Goal: Information Seeking & Learning: Learn about a topic

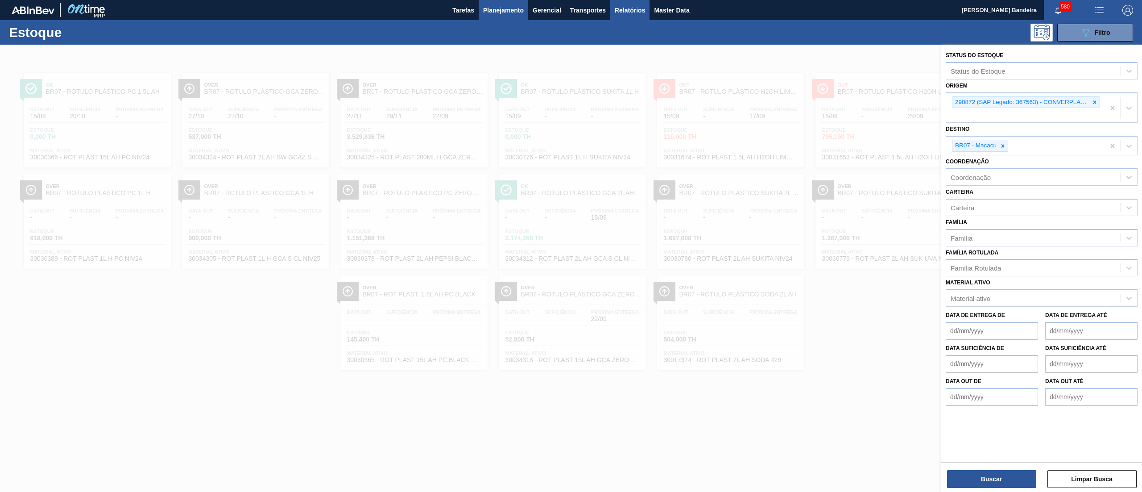
click at [639, 15] on span "Relatórios" at bounding box center [630, 10] width 30 height 11
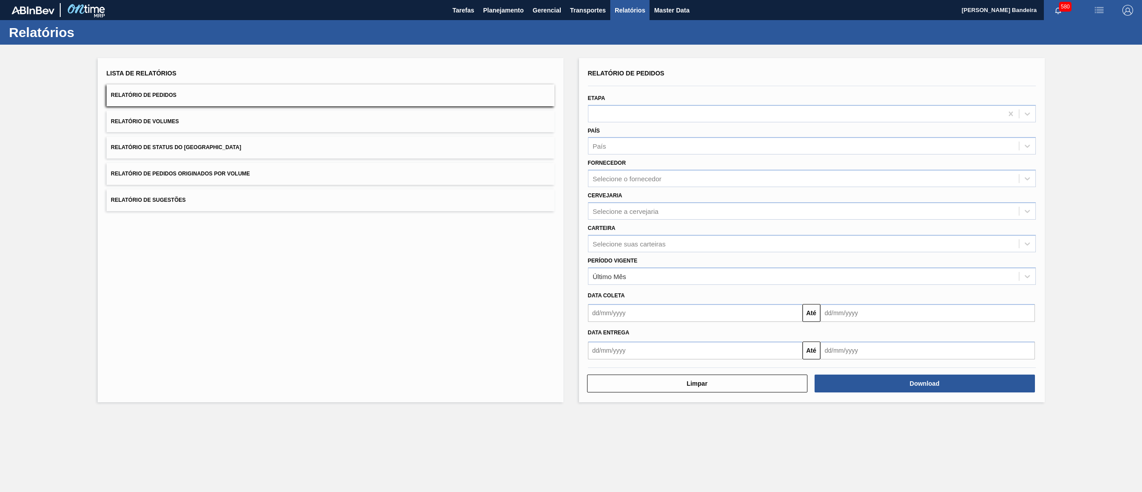
click at [189, 148] on span "Relatório de Status do [GEOGRAPHIC_DATA]" at bounding box center [176, 147] width 130 height 6
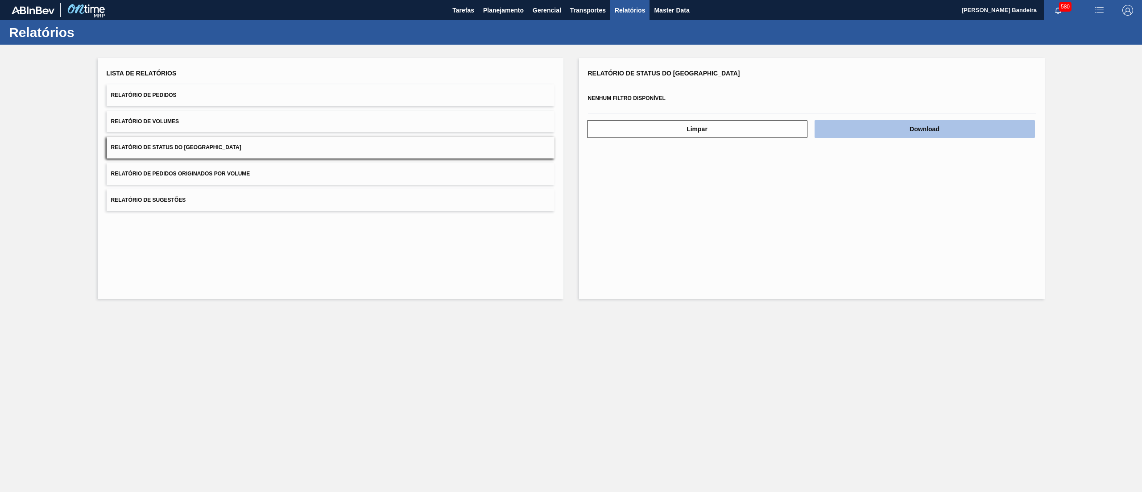
click at [852, 129] on button "Download" at bounding box center [925, 129] width 220 height 18
click at [267, 93] on button "Relatório de Pedidos" at bounding box center [331, 95] width 448 height 22
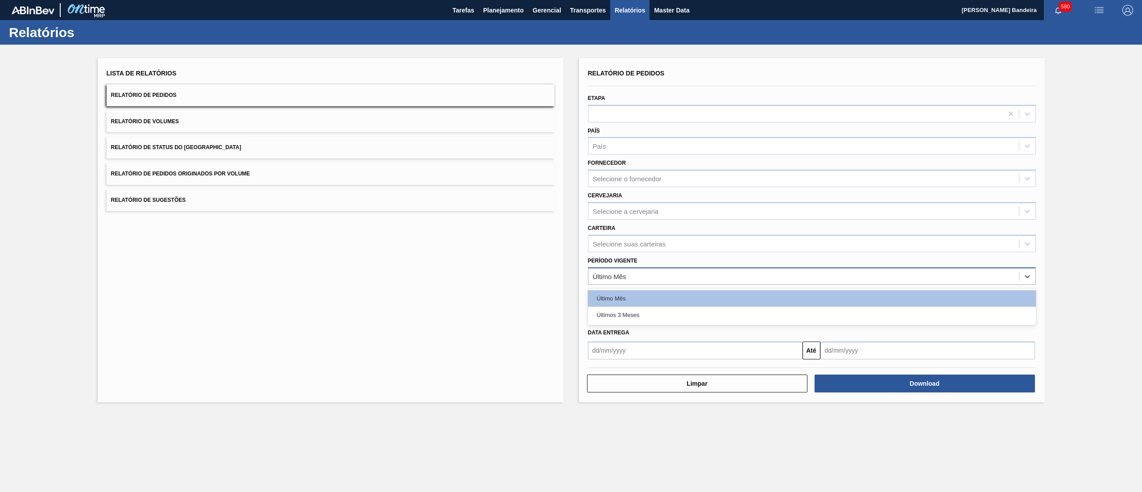
click at [723, 277] on div "Último Mês" at bounding box center [804, 276] width 431 height 13
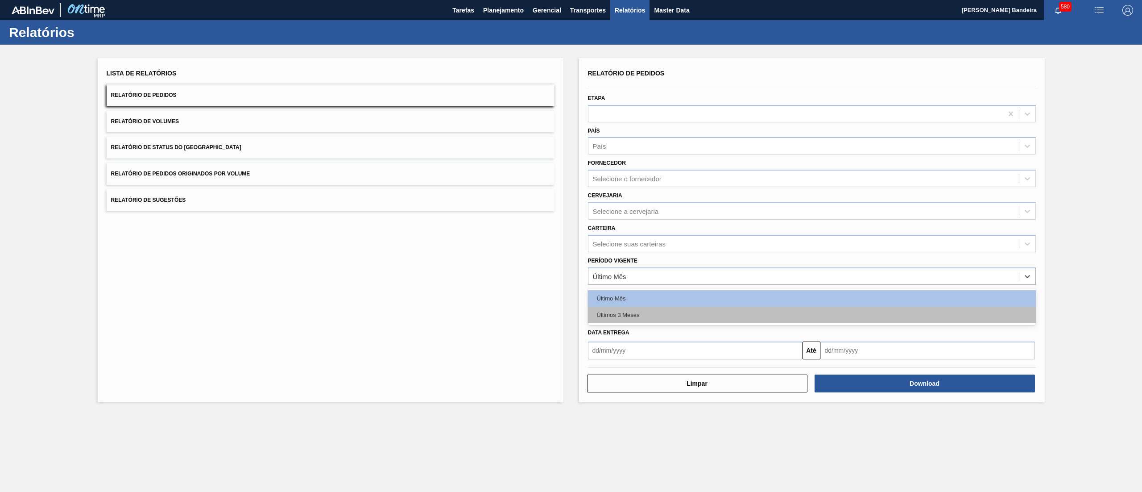
click at [648, 308] on div "Últimos 3 Meses" at bounding box center [812, 315] width 448 height 17
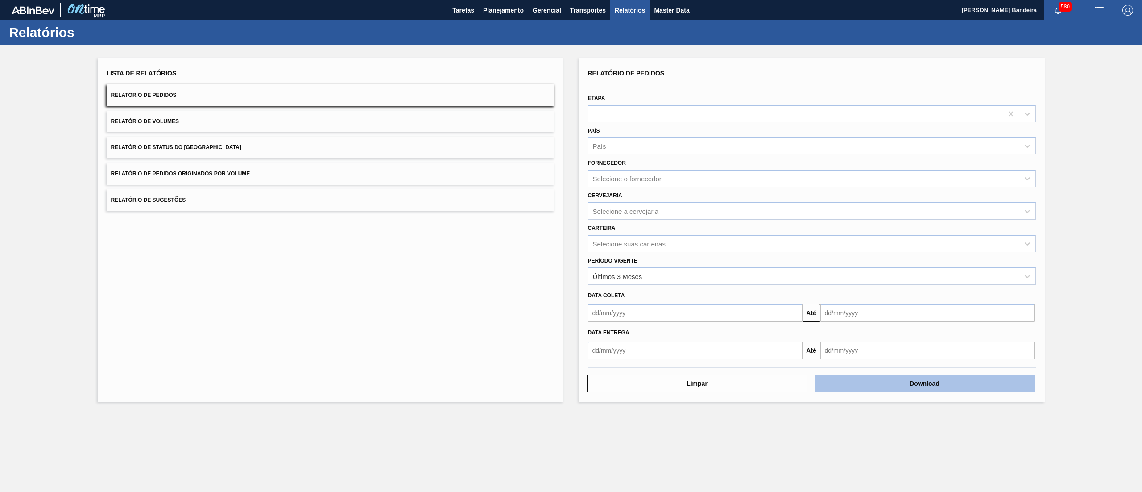
click at [896, 376] on button "Download" at bounding box center [925, 383] width 220 height 18
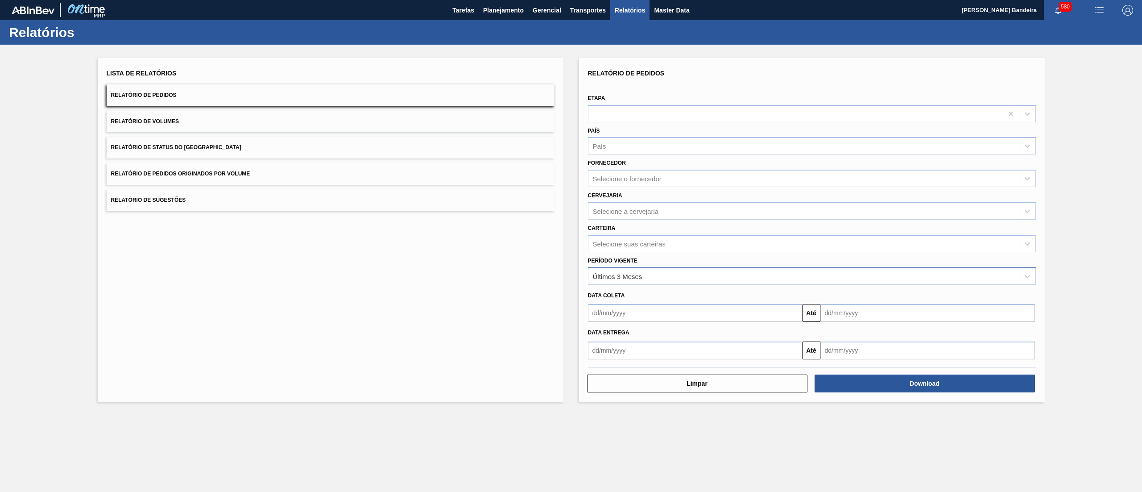
click at [637, 270] on div "Últimos 3 Meses" at bounding box center [804, 276] width 431 height 13
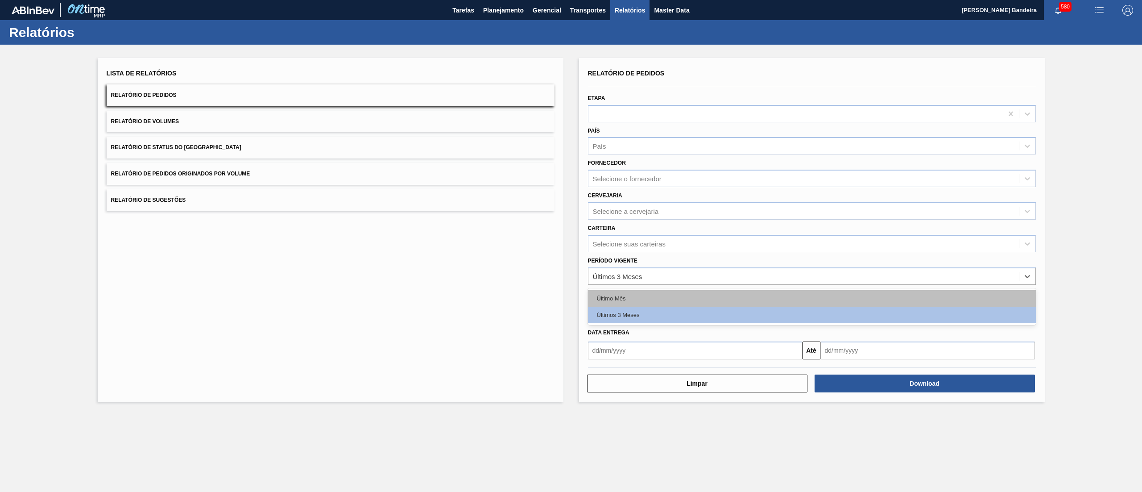
click at [631, 301] on div "Último Mês" at bounding box center [812, 298] width 448 height 17
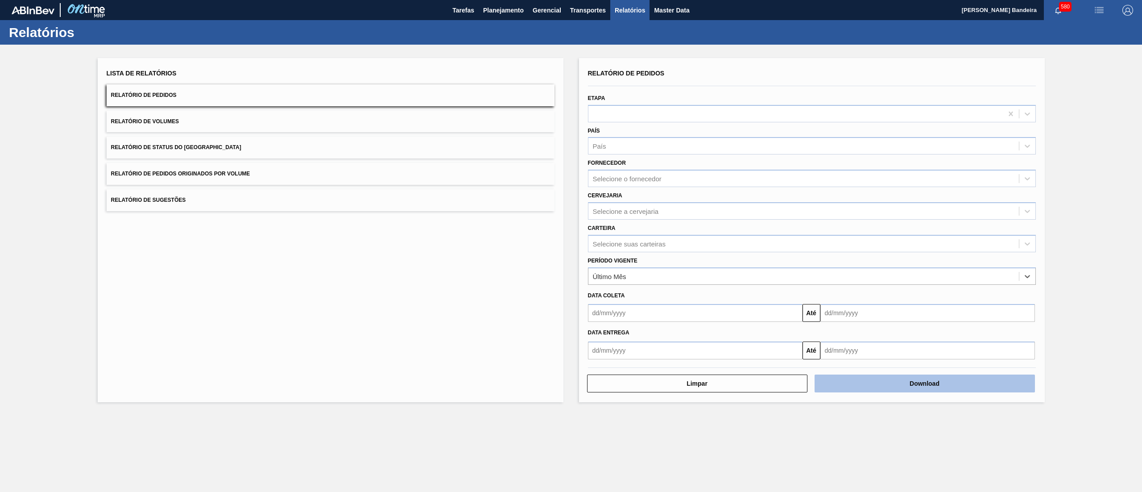
click at [969, 381] on button "Download" at bounding box center [925, 383] width 220 height 18
click at [1098, 83] on div "Lista de Relatórios Relatório de Pedidos Relatório de Volumes Relatório de Stat…" at bounding box center [571, 229] width 1142 height 369
click at [631, 208] on div "Selecione a cervejaria" at bounding box center [626, 211] width 66 height 8
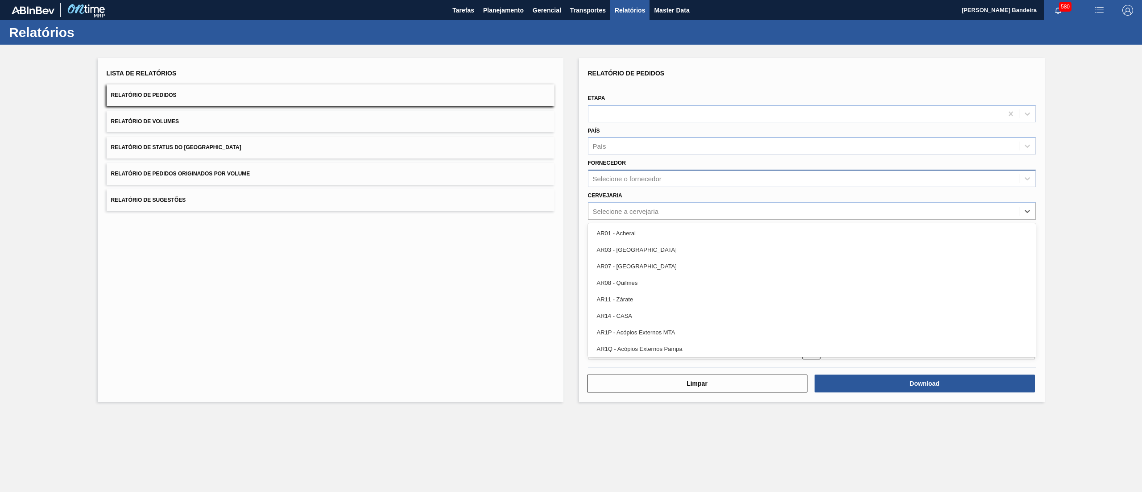
click at [639, 176] on div "Selecione o fornecedor" at bounding box center [627, 179] width 69 height 8
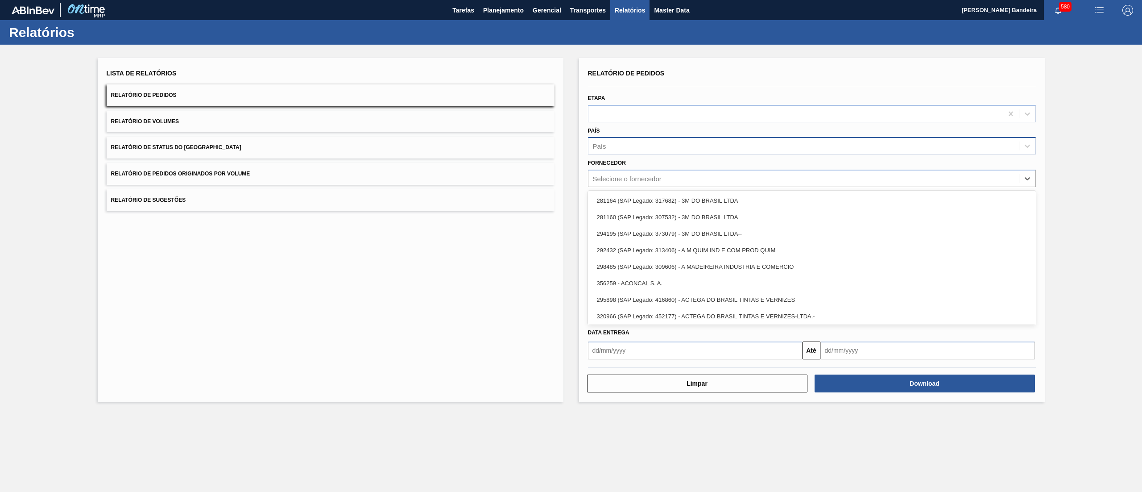
click at [650, 148] on div "País" at bounding box center [804, 146] width 431 height 13
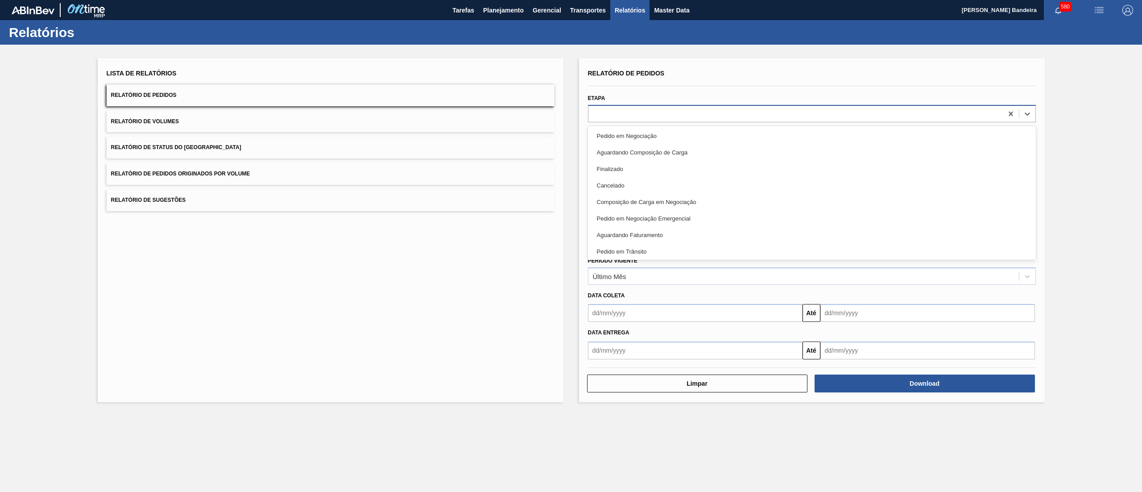
click at [652, 111] on div at bounding box center [796, 113] width 415 height 13
click at [652, 94] on div "Etapa option Pedido em Negociação focused, 1 of 20. 20 results available. Use U…" at bounding box center [812, 107] width 448 height 30
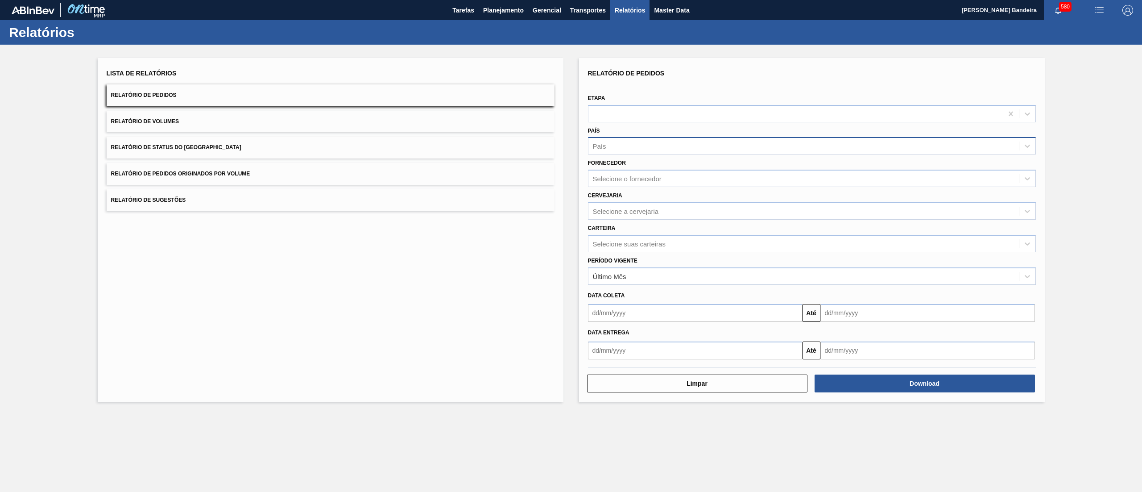
click at [652, 148] on div "País" at bounding box center [804, 146] width 431 height 13
type input "br"
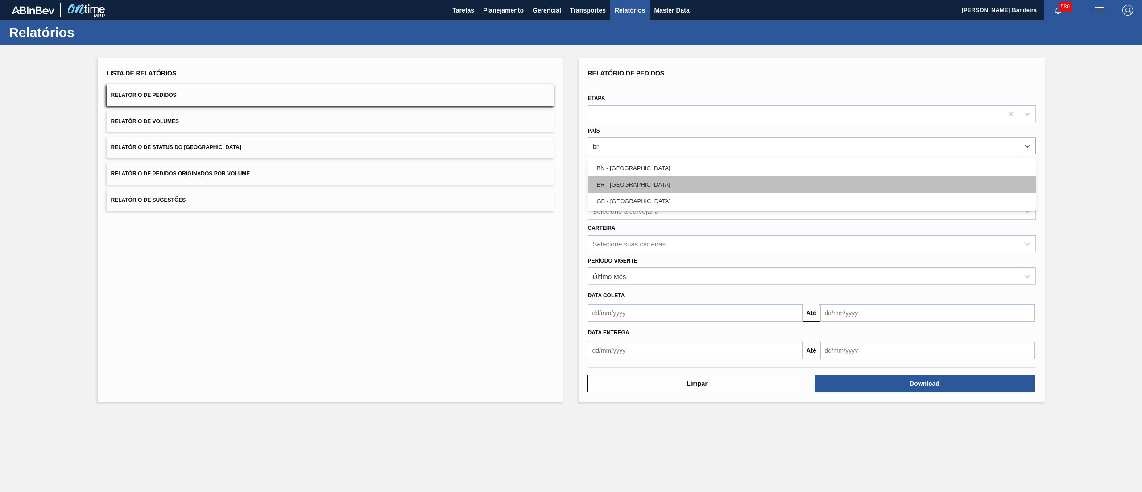
click at [630, 191] on div "BR - [GEOGRAPHIC_DATA]" at bounding box center [812, 184] width 448 height 17
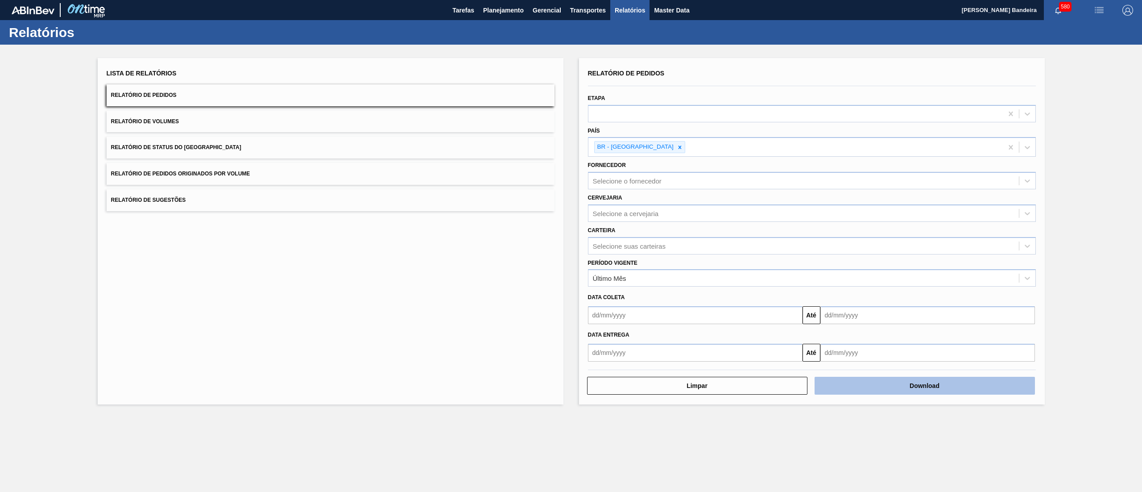
click at [955, 386] on button "Download" at bounding box center [925, 386] width 220 height 18
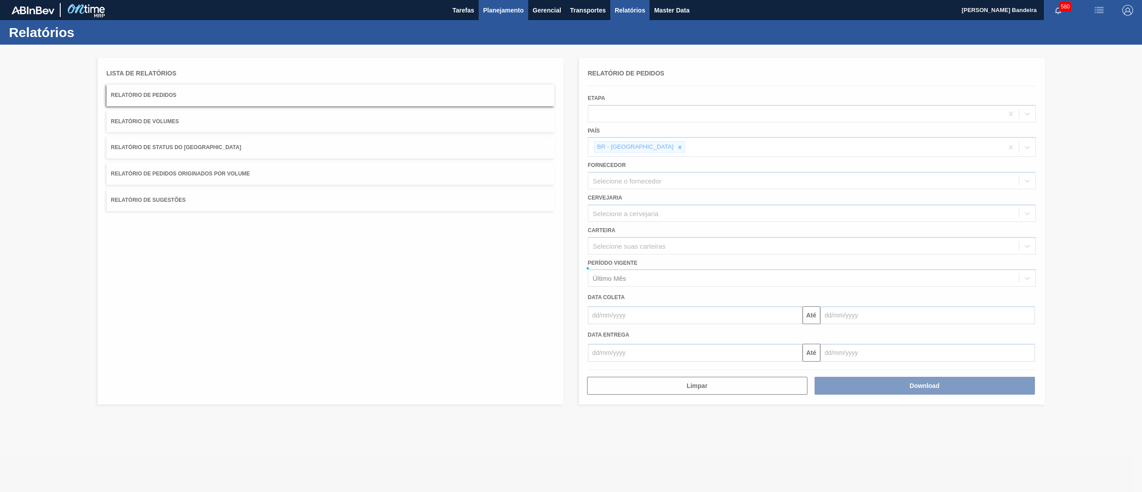
click at [509, 10] on span "Planejamento" at bounding box center [503, 10] width 41 height 11
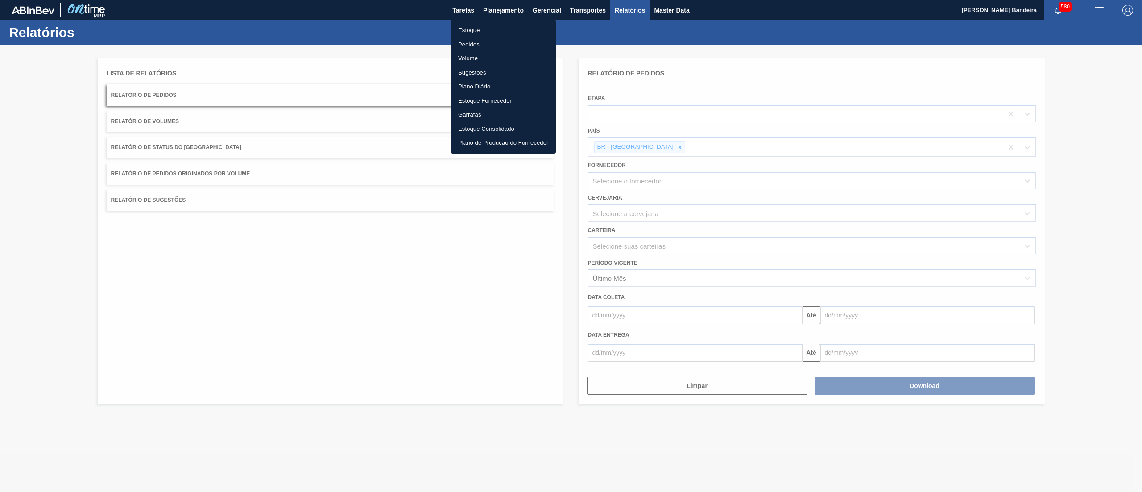
click at [475, 27] on li "Estoque" at bounding box center [503, 30] width 105 height 14
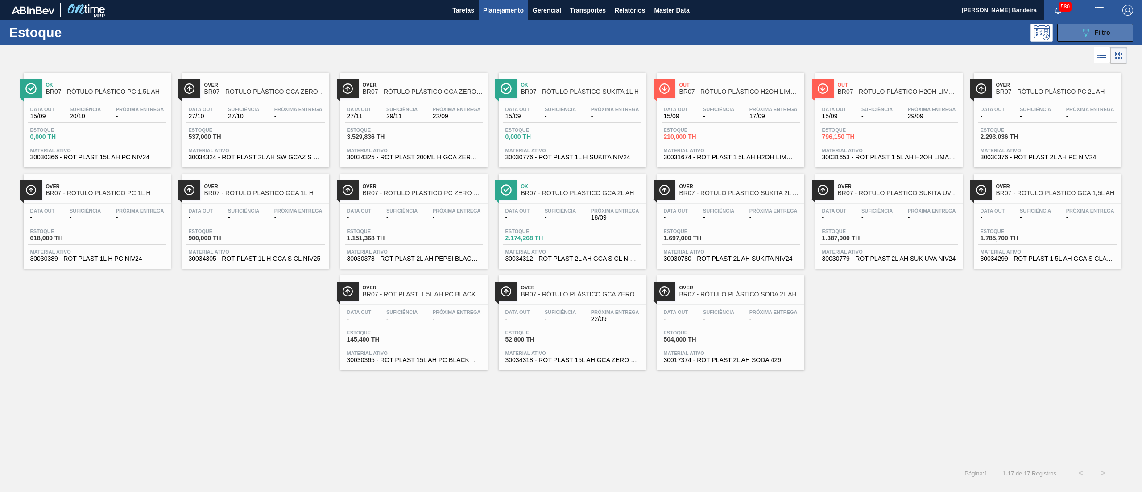
click at [1072, 30] on button "089F7B8B-B2A5-4AFE-B5C0-19BA573D28AC Filtro" at bounding box center [1096, 33] width 76 height 18
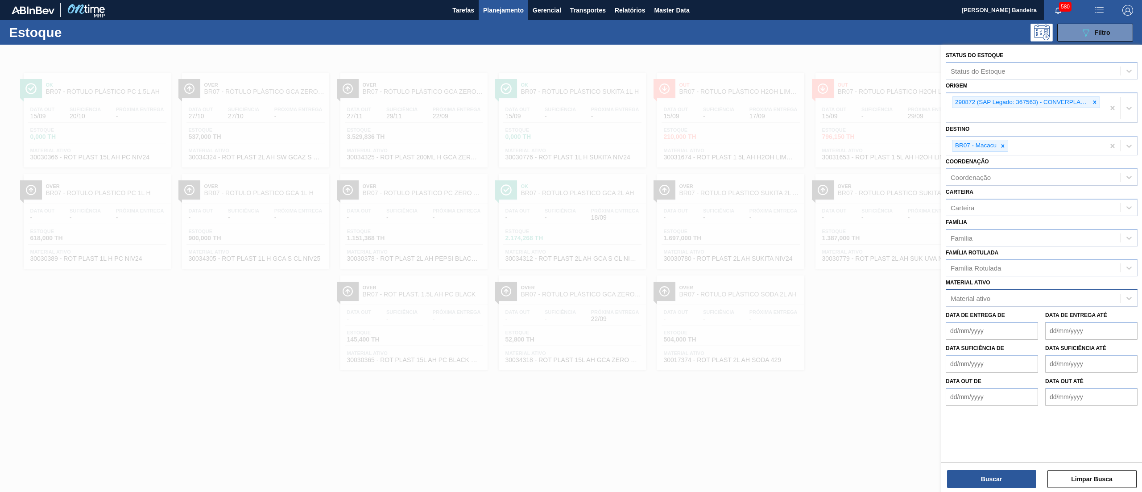
click at [1013, 299] on div "Material ativo" at bounding box center [1033, 298] width 174 height 13
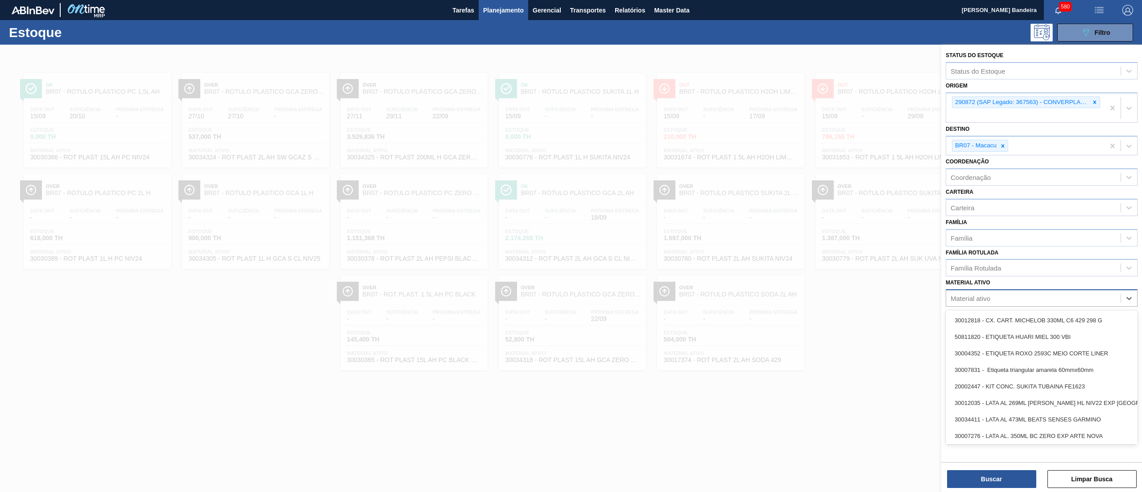
paste ativo "30005946"
type ativo "30005946"
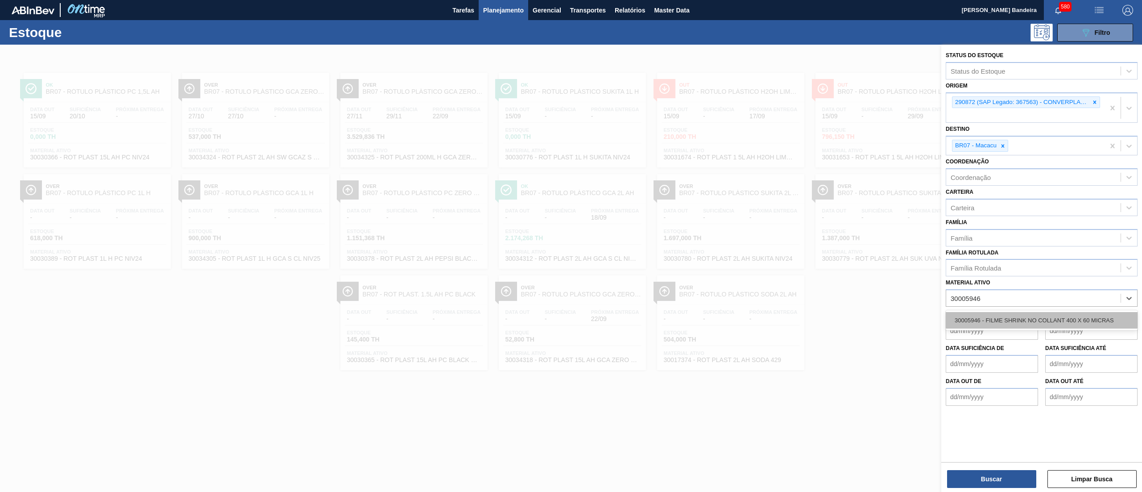
click at [1028, 314] on div "30005946 - FILME SHRINK NO COLLANT 400 X 60 MICRAS" at bounding box center [1042, 320] width 192 height 17
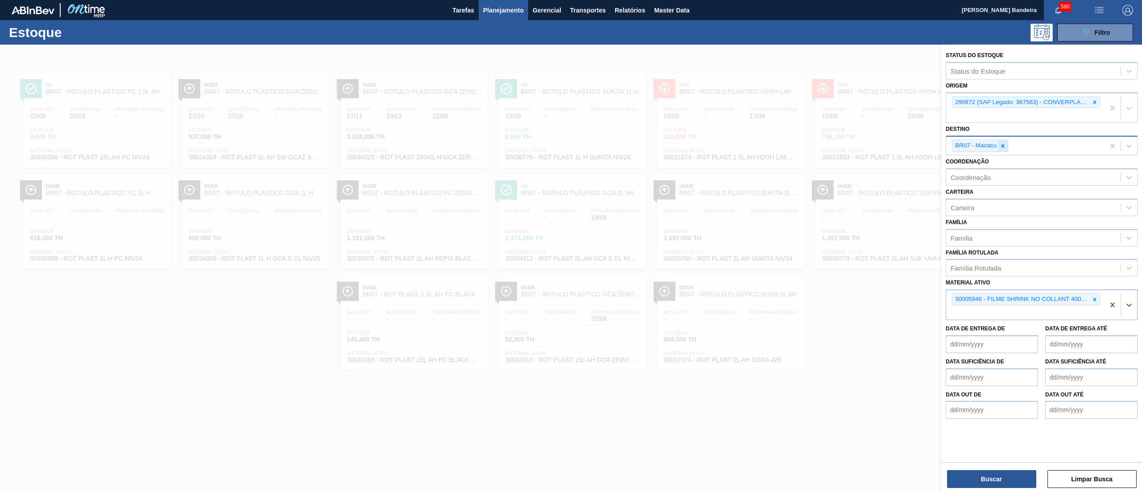
click at [1002, 146] on icon at bounding box center [1003, 146] width 6 height 6
drag, startPoint x: 1095, startPoint y: 102, endPoint x: 1093, endPoint y: 271, distance: 169.6
click at [1093, 103] on icon at bounding box center [1095, 102] width 6 height 6
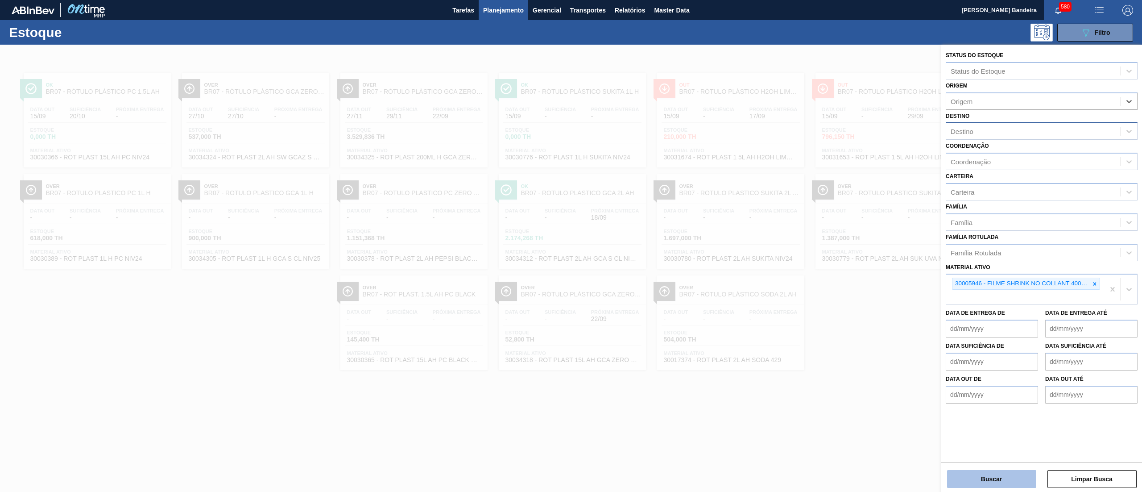
click at [1005, 483] on button "Buscar" at bounding box center [991, 479] width 89 height 18
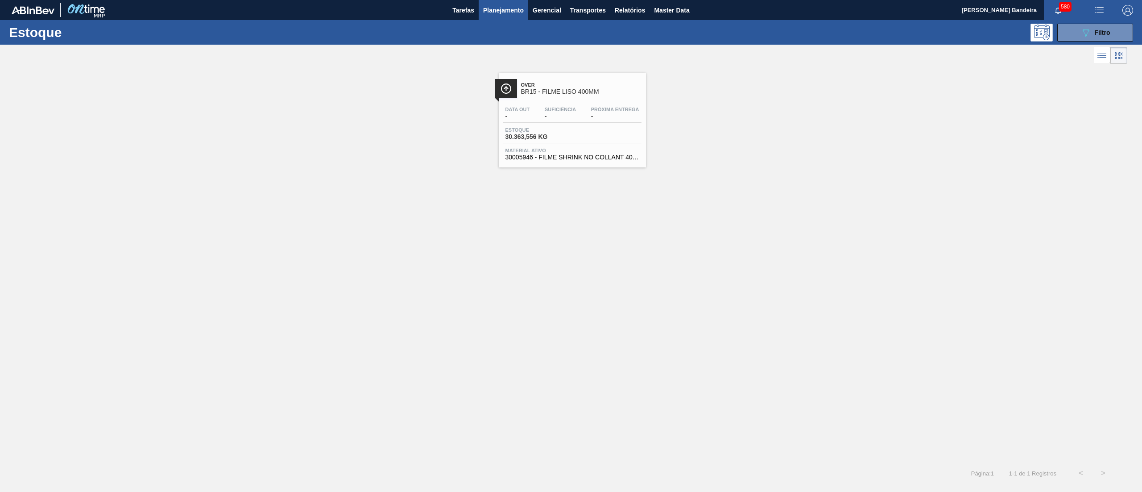
click at [586, 165] on div "Over BR15 - FILME LISO 400MM Data out - Suficiência - Próxima Entrega - Estoque…" at bounding box center [572, 120] width 147 height 95
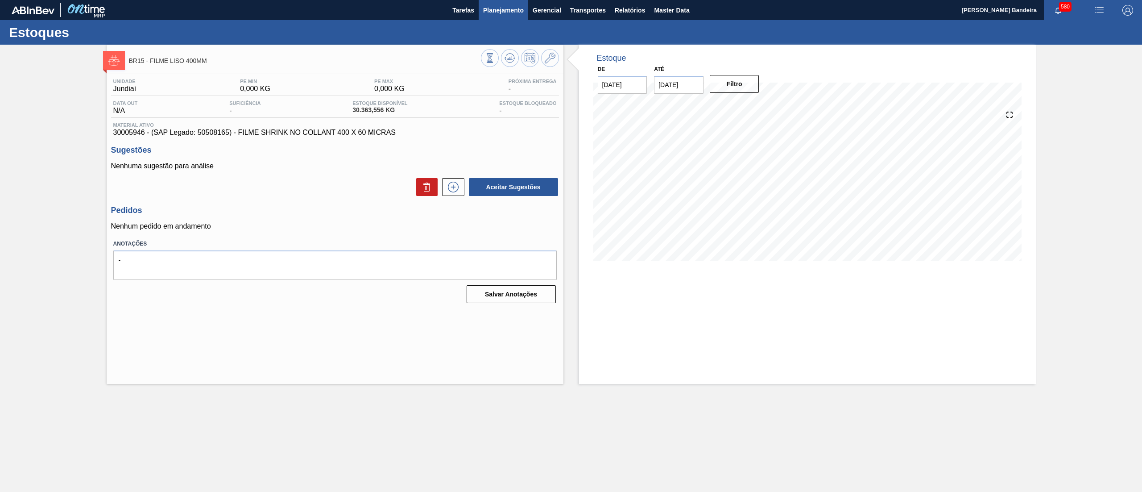
click at [497, 10] on span "Planejamento" at bounding box center [503, 10] width 41 height 11
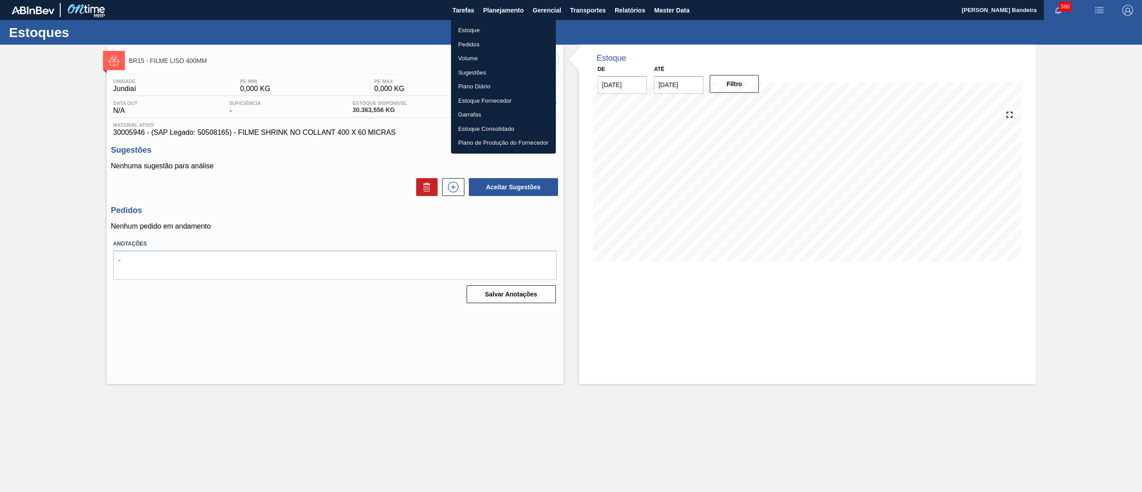
click at [475, 28] on li "Estoque" at bounding box center [503, 30] width 105 height 14
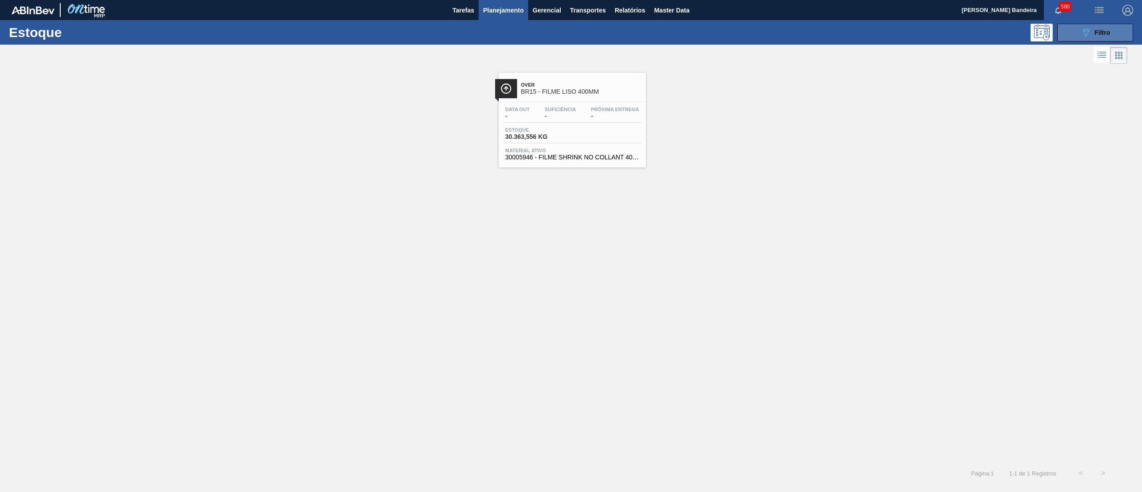
click at [1086, 25] on button "089F7B8B-B2A5-4AFE-B5C0-19BA573D28AC Filtro" at bounding box center [1096, 33] width 76 height 18
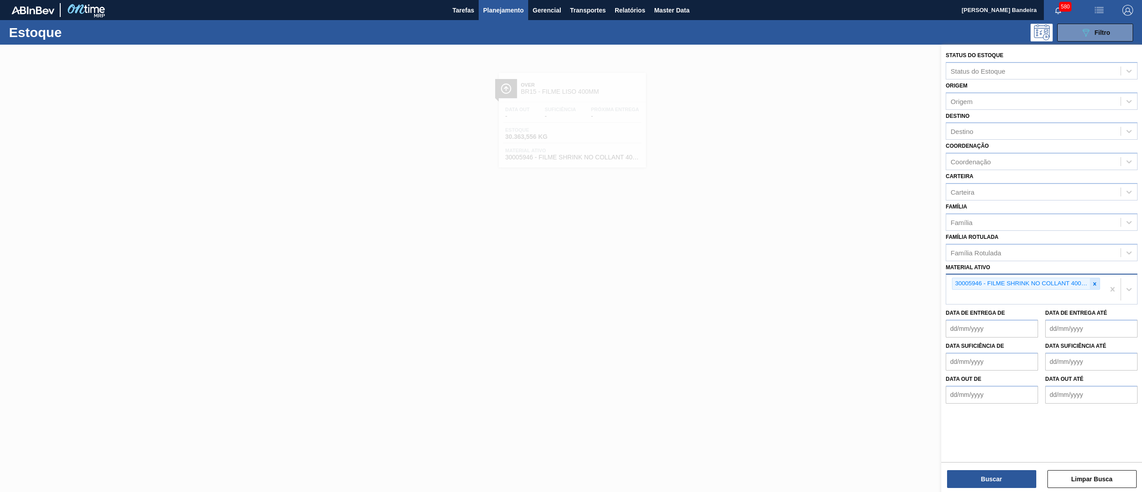
click at [1095, 282] on icon at bounding box center [1095, 283] width 3 height 3
paste ativo "30003816"
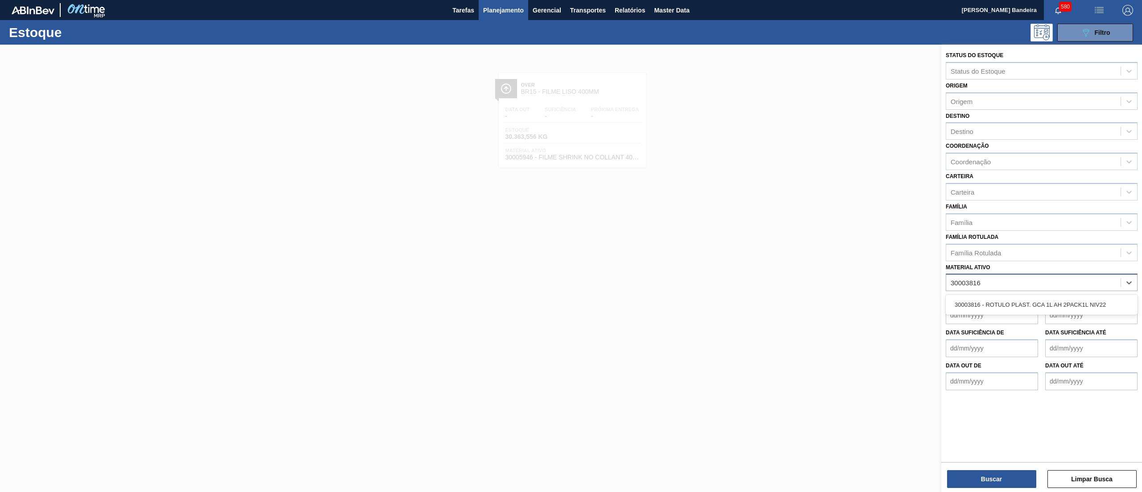
type ativo "30003816"
click at [1038, 313] on div "30003816 - ROTULO PLAST. GCA 1L AH 2PACK1L NIV22" at bounding box center [1042, 305] width 192 height 20
click at [1037, 305] on div "30003816 - ROTULO PLAST. GCA 1L AH 2PACK1L NIV22" at bounding box center [1042, 304] width 192 height 17
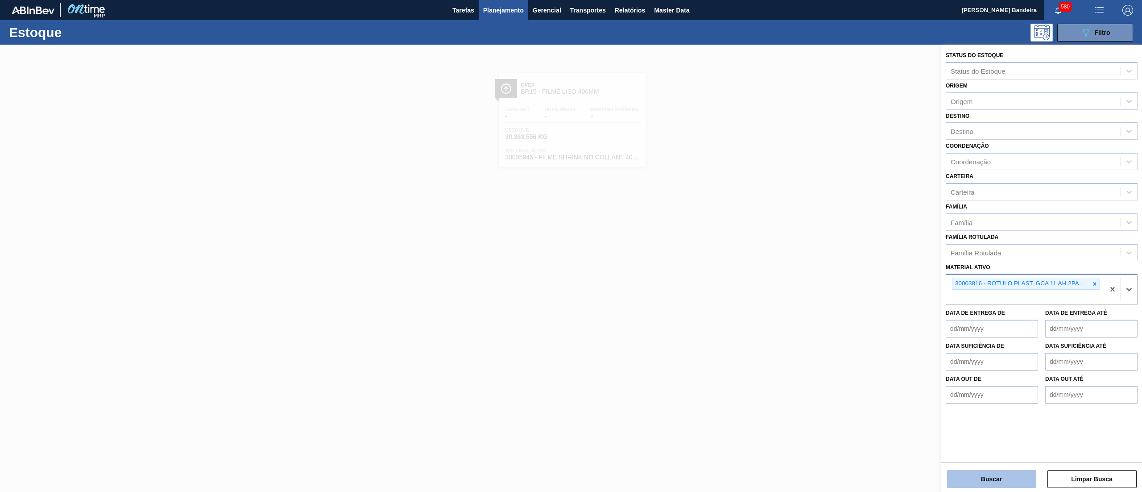
click at [972, 480] on button "Buscar" at bounding box center [991, 479] width 89 height 18
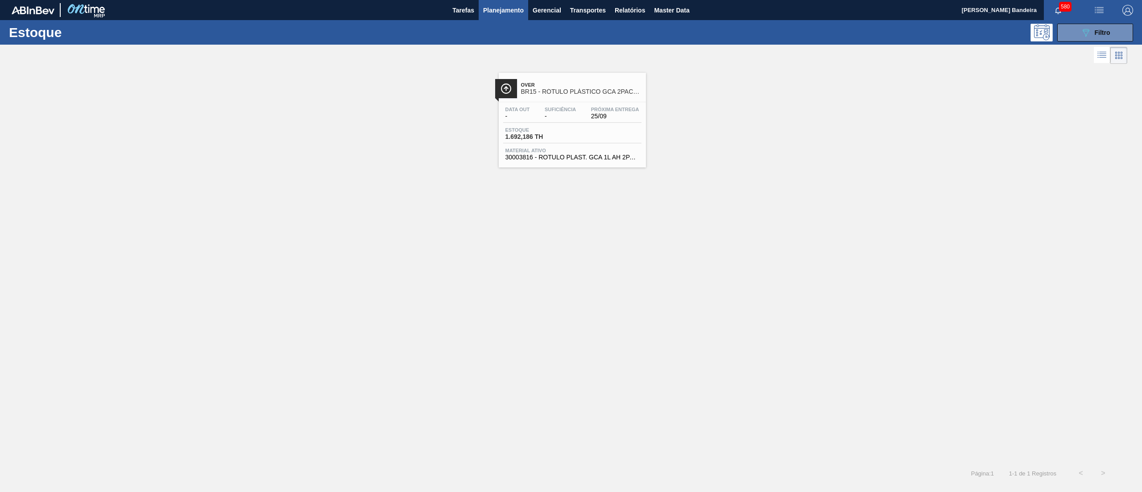
click at [585, 160] on span "30003816 - ROTULO PLAST. GCA 1L AH 2PACK1L NIV22" at bounding box center [573, 157] width 134 height 7
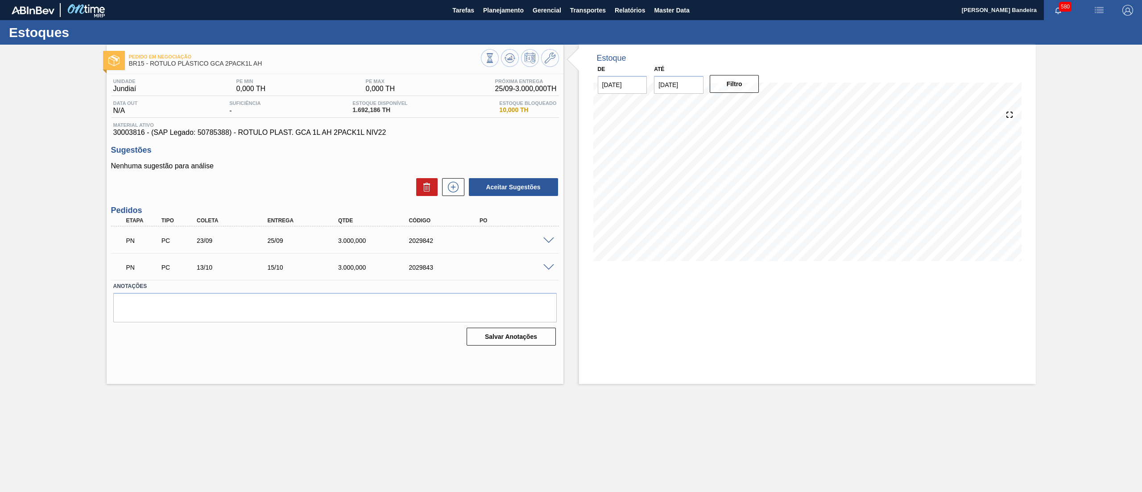
click at [547, 241] on span at bounding box center [549, 240] width 11 height 7
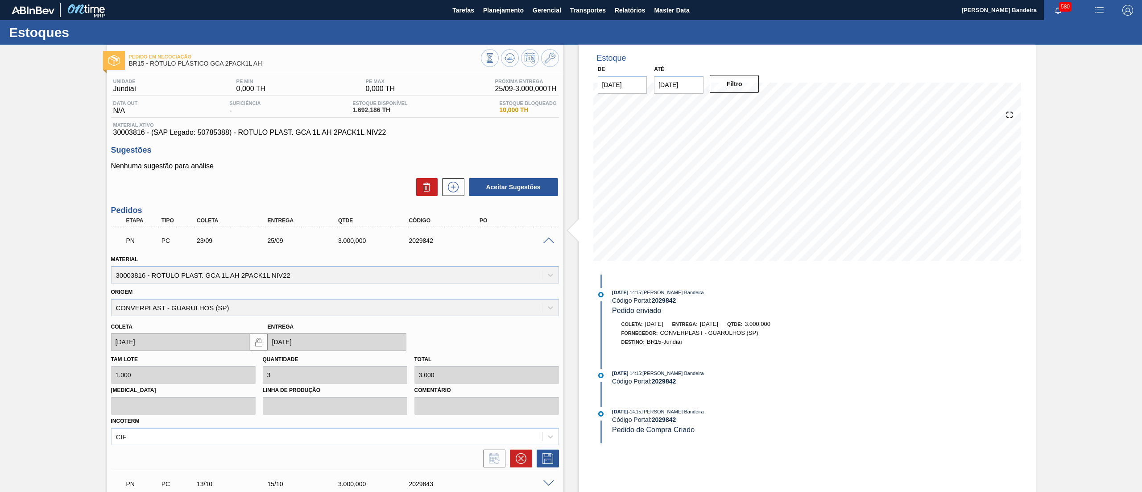
click at [547, 241] on span at bounding box center [549, 240] width 11 height 7
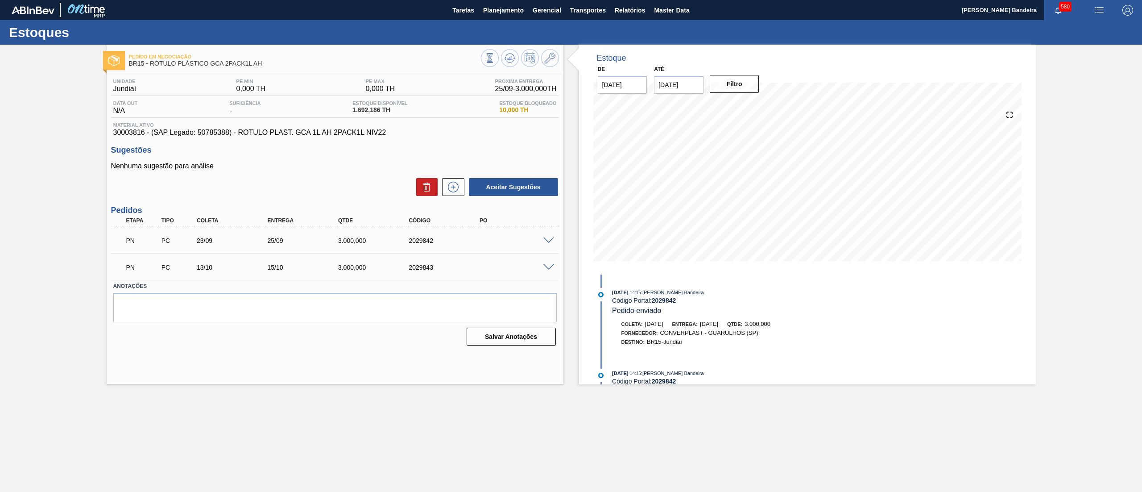
click at [548, 239] on span at bounding box center [549, 240] width 11 height 7
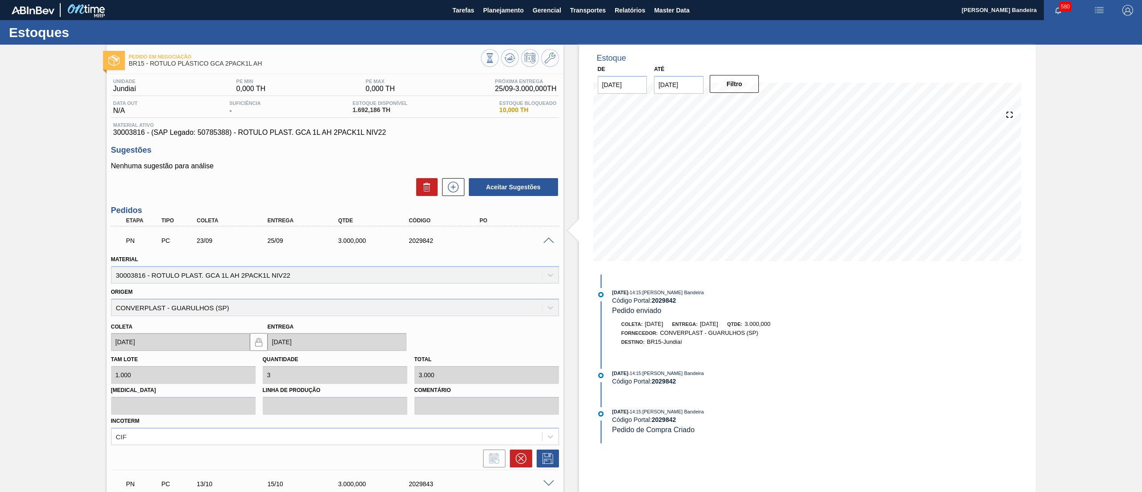
click at [548, 239] on span at bounding box center [549, 240] width 11 height 7
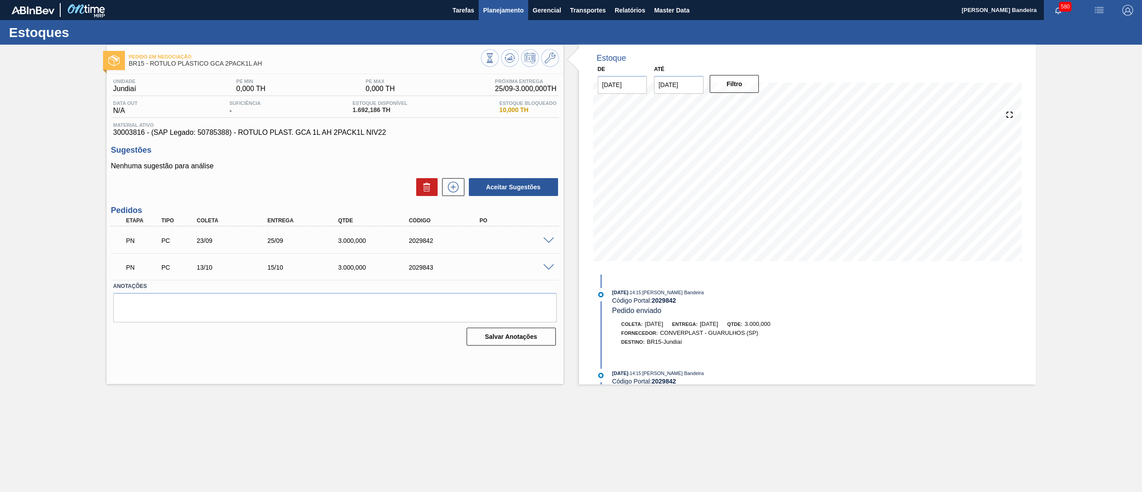
click at [495, 10] on span "Planejamento" at bounding box center [503, 10] width 41 height 11
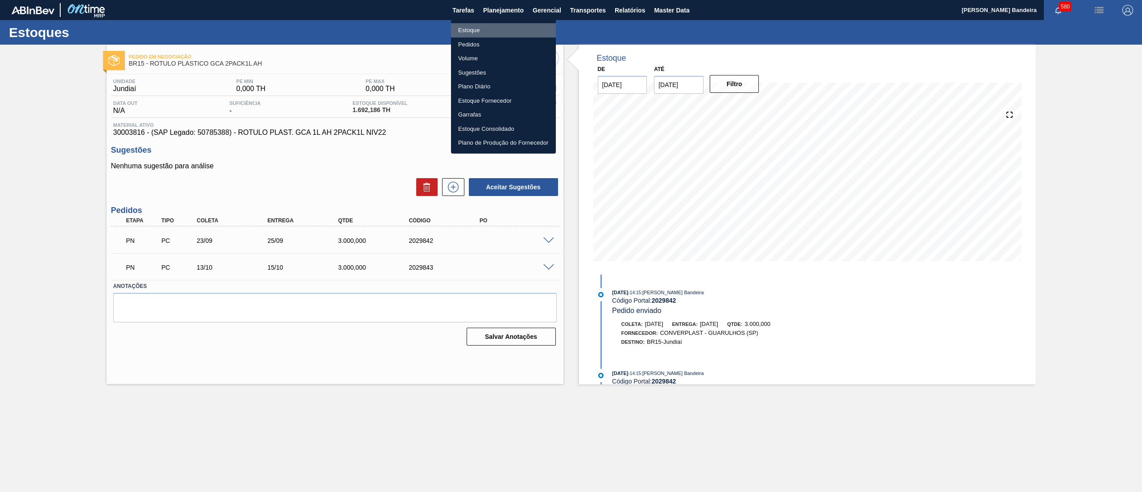
click at [495, 27] on li "Estoque" at bounding box center [503, 30] width 105 height 14
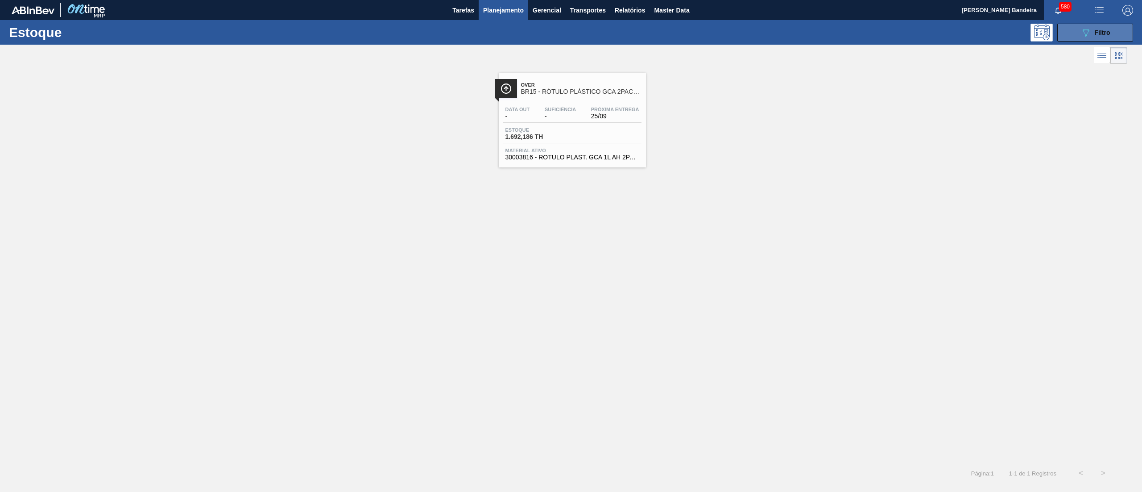
click at [1085, 31] on icon "089F7B8B-B2A5-4AFE-B5C0-19BA573D28AC" at bounding box center [1086, 32] width 11 height 11
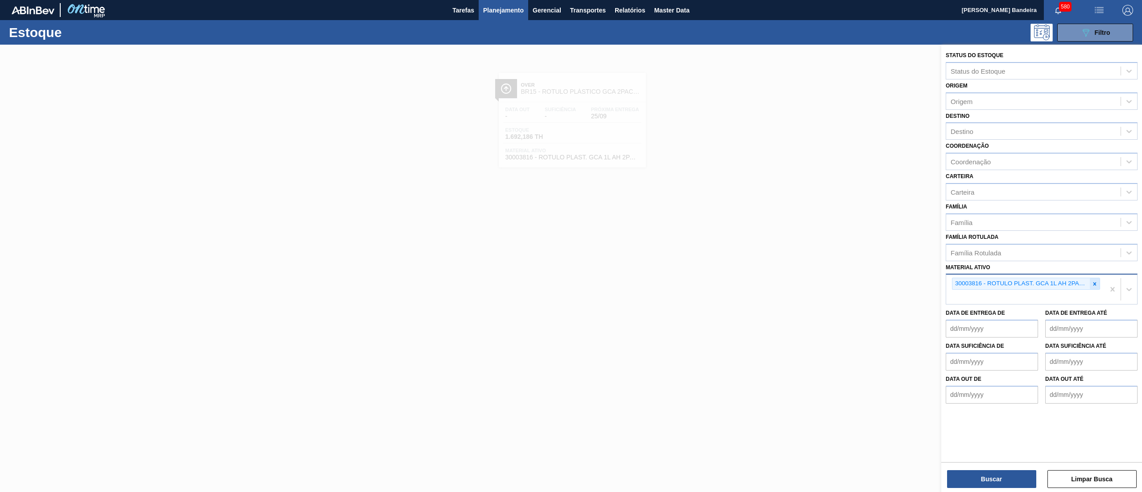
click at [1096, 282] on icon at bounding box center [1095, 284] width 6 height 6
paste ativo "30029215"
type ativo "30029215"
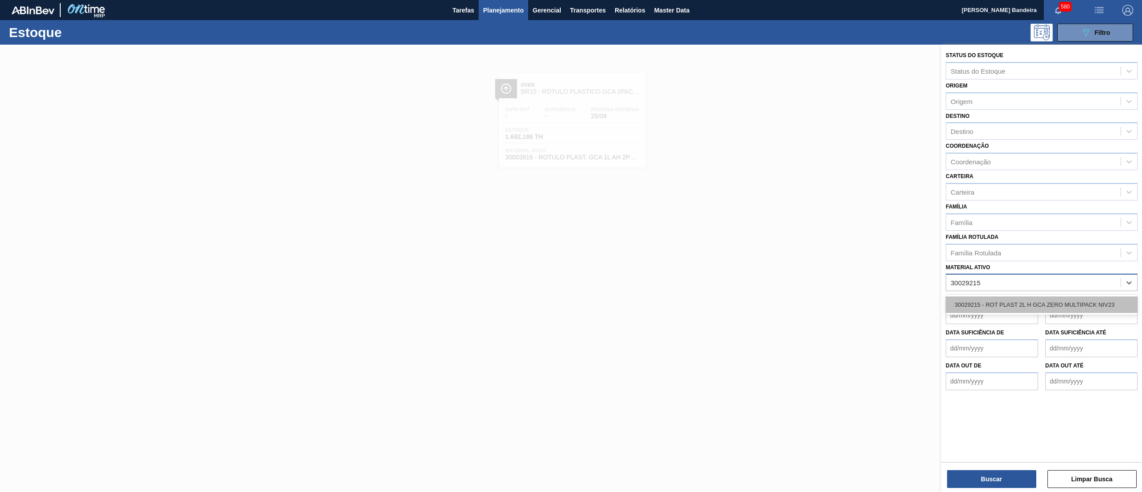
click at [1070, 301] on div "30029215 - ROT PLAST 2L H GCA ZERO MULTIPACK NIV23" at bounding box center [1042, 304] width 192 height 17
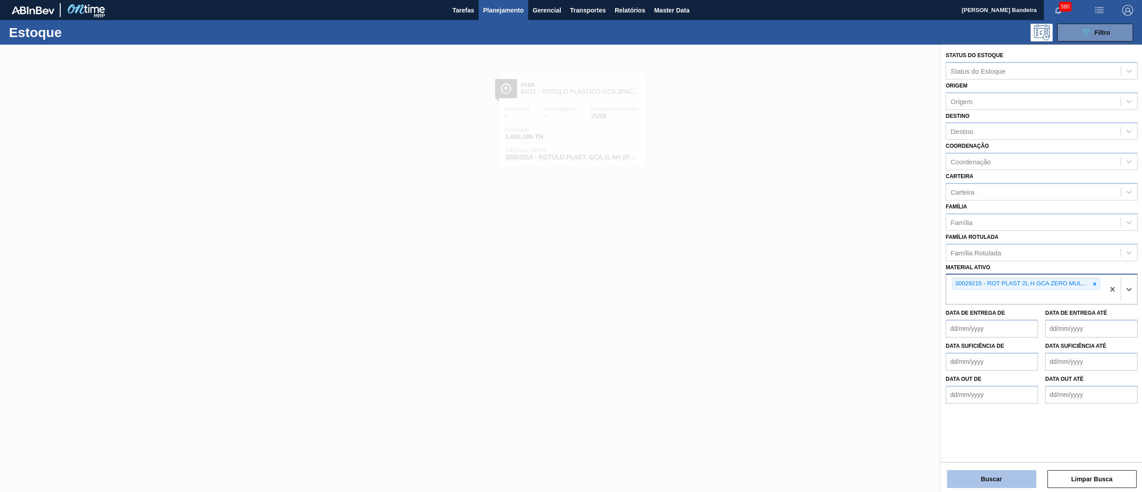
click at [991, 474] on button "Buscar" at bounding box center [991, 479] width 89 height 18
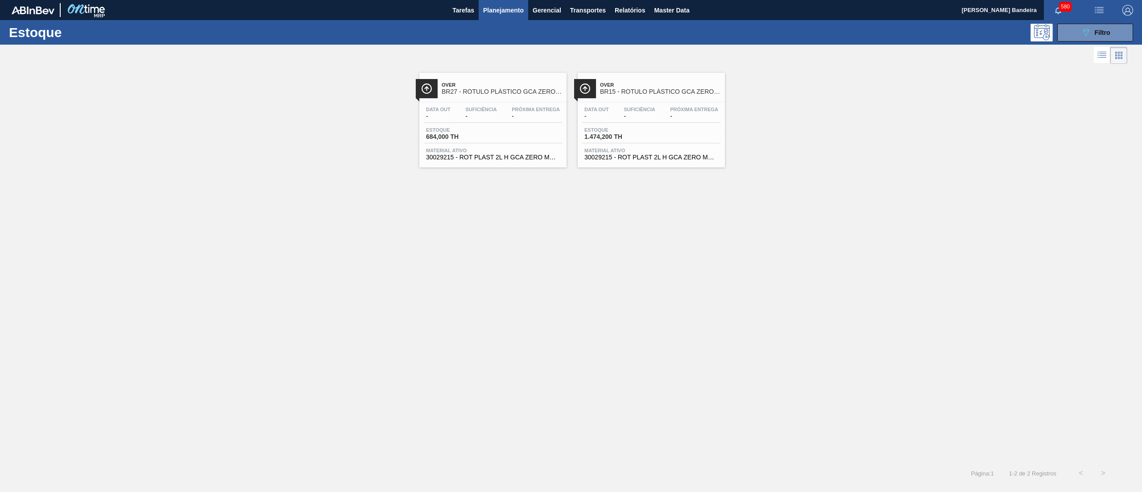
click at [627, 140] on span "1.474,200 TH" at bounding box center [616, 136] width 62 height 7
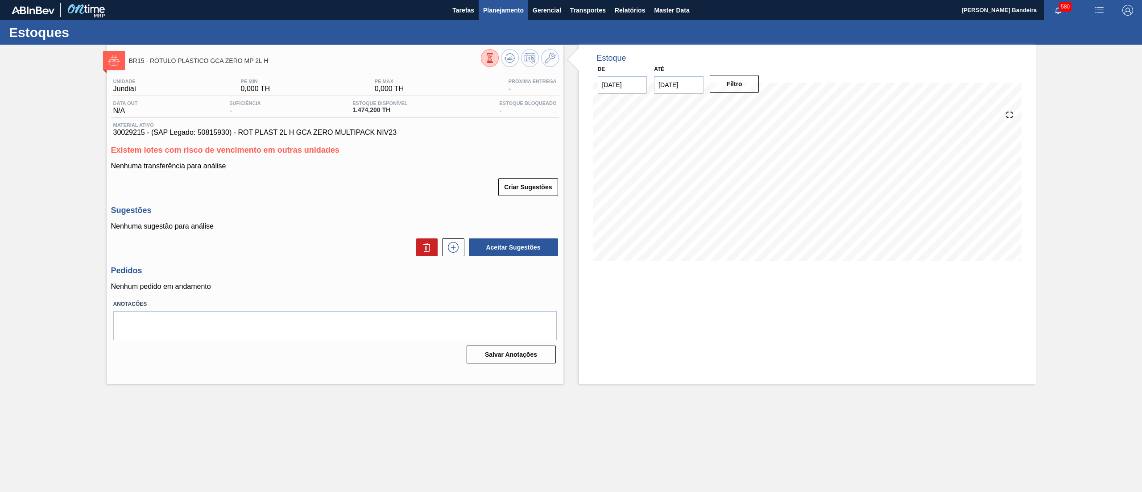
click at [510, 14] on span "Planejamento" at bounding box center [503, 10] width 41 height 11
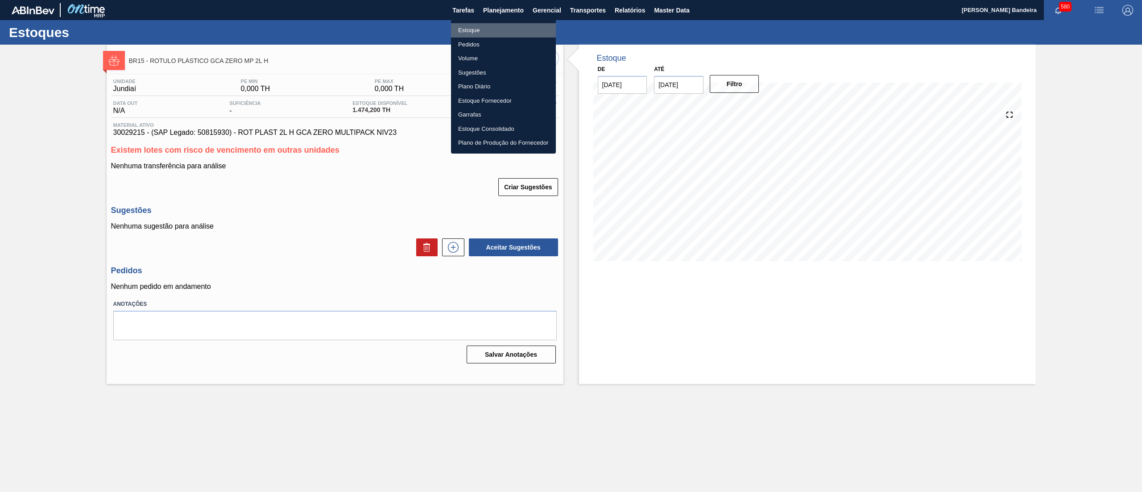
click at [501, 28] on li "Estoque" at bounding box center [503, 30] width 105 height 14
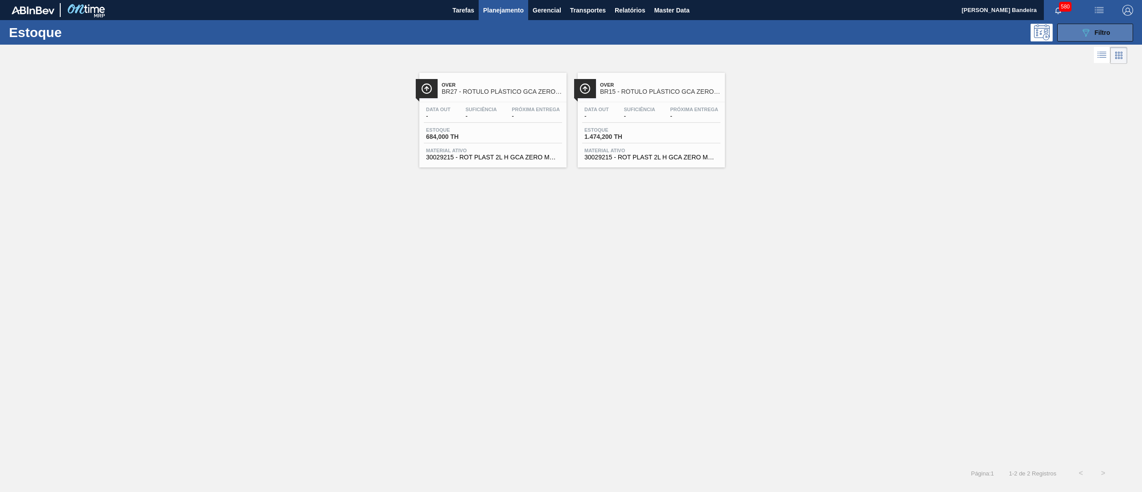
click at [1101, 35] on span "Filtro" at bounding box center [1103, 32] width 16 height 7
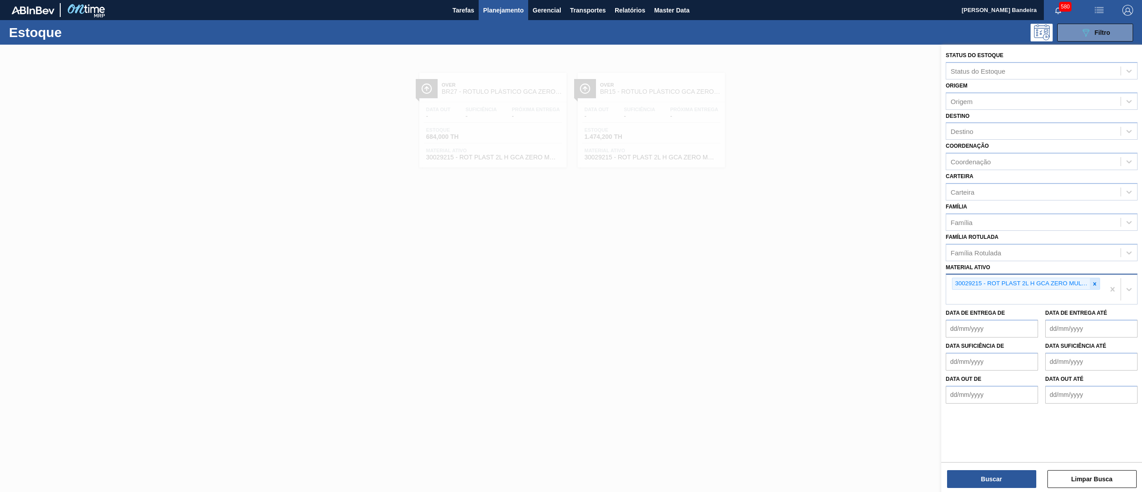
click at [1093, 278] on div at bounding box center [1095, 283] width 10 height 11
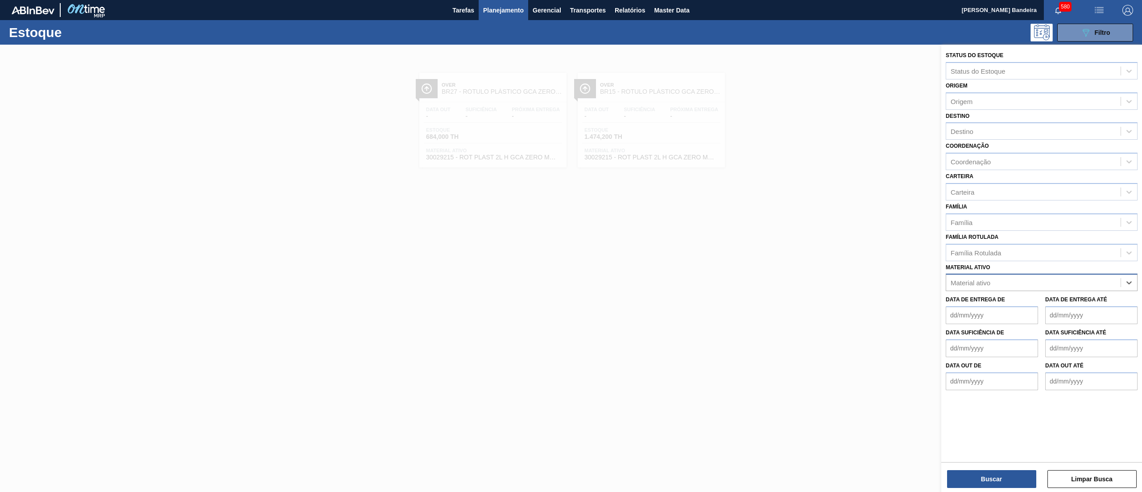
paste ativo "30031300"
type ativo "30031300"
click at [1071, 300] on div "30031300 - ROT SLEEVE GA GAZ 2PACK2L NIV24" at bounding box center [1042, 304] width 192 height 17
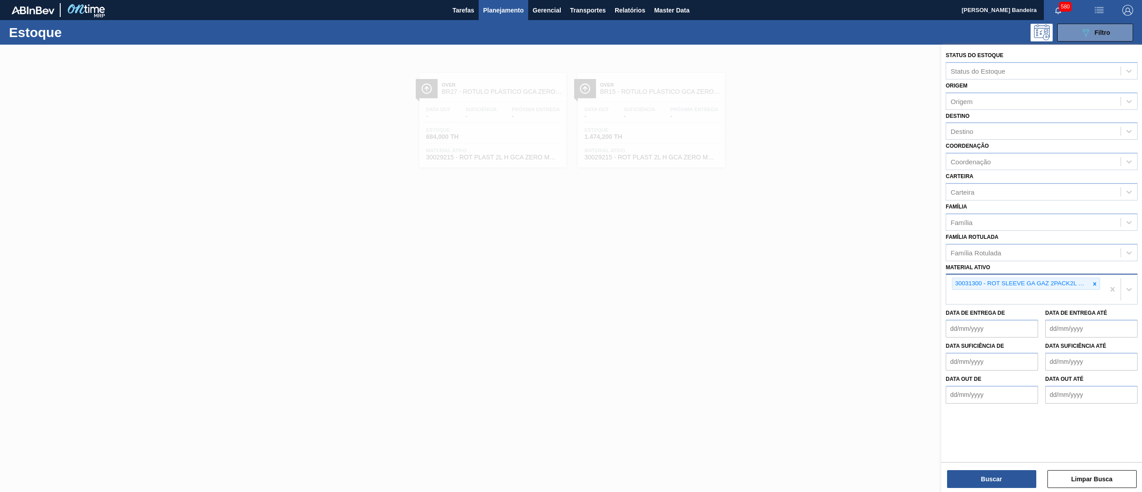
click at [973, 469] on div "Buscar Limpar Busca" at bounding box center [1042, 474] width 201 height 25
click at [975, 473] on button "Buscar" at bounding box center [991, 479] width 89 height 18
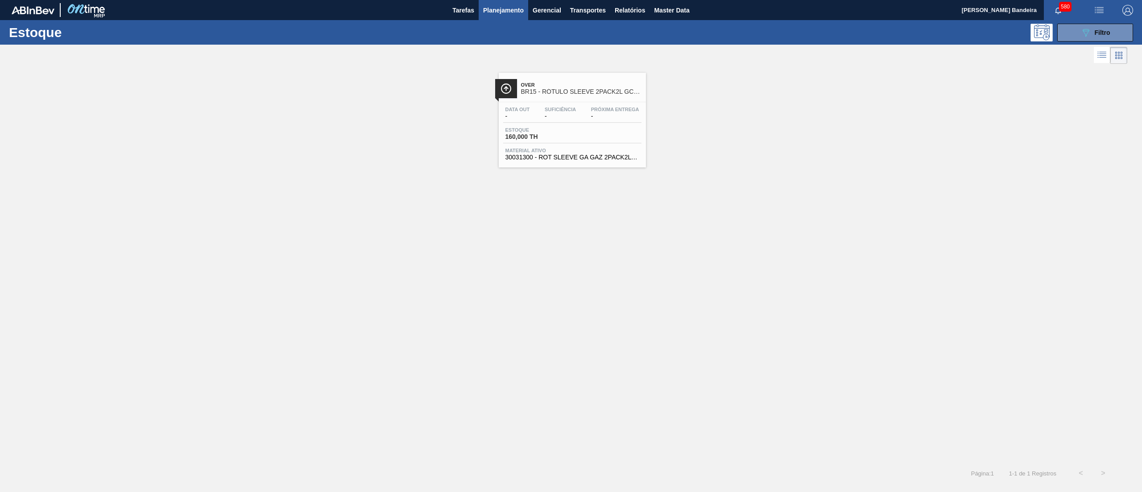
click at [605, 161] on span "30031300 - ROT SLEEVE GA GAZ 2PACK2L NIV24" at bounding box center [573, 157] width 134 height 7
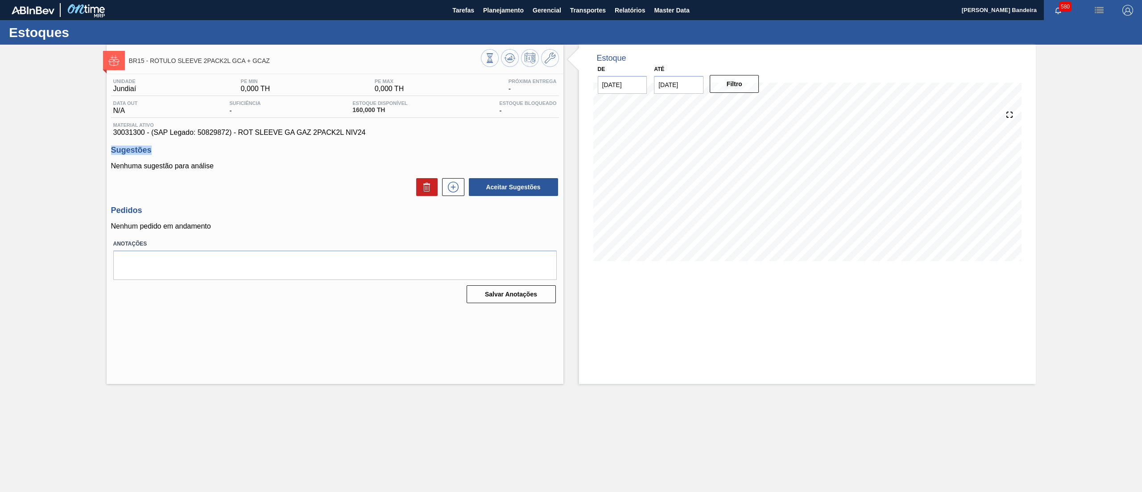
drag, startPoint x: 366, startPoint y: 135, endPoint x: 231, endPoint y: 138, distance: 134.8
click at [231, 138] on div "Unidade Jundiaí PE MIN 0,000 TH PE MAX 0,000 TH Próxima Entrega - Data out N/A …" at bounding box center [335, 190] width 457 height 232
drag, startPoint x: 384, startPoint y: 117, endPoint x: 349, endPoint y: 112, distance: 35.3
click at [349, 112] on div "Data out N/A Suficiência - Estoque Disponível 160,000 TH Estoque Bloqueado -" at bounding box center [335, 108] width 448 height 17
click at [495, 12] on span "Planejamento" at bounding box center [503, 10] width 41 height 11
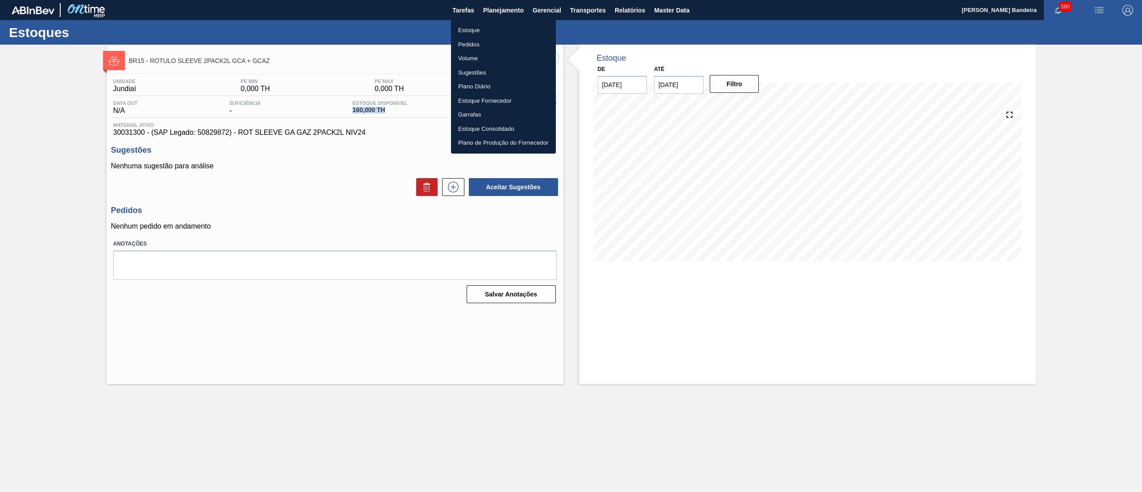
click at [493, 25] on li "Estoque" at bounding box center [503, 30] width 105 height 14
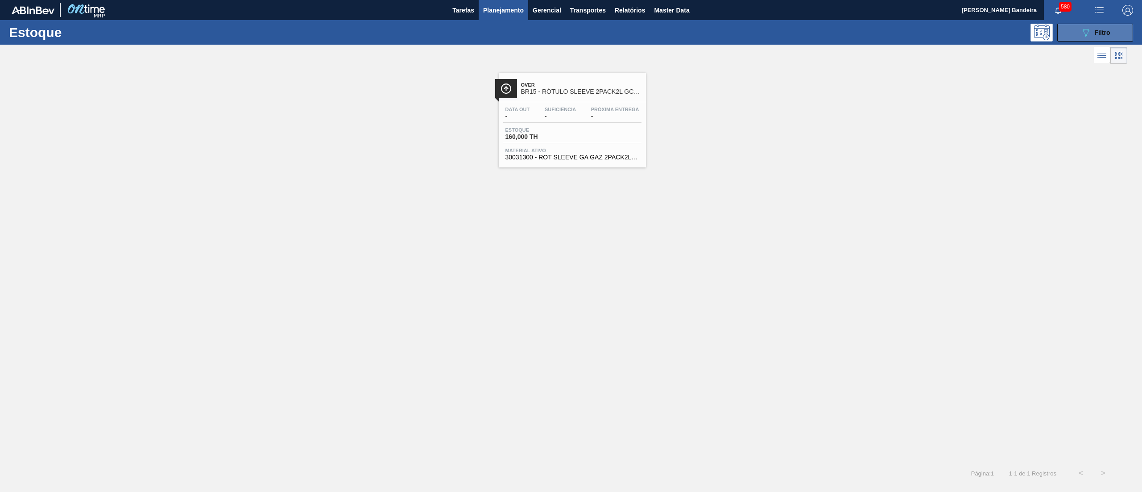
click at [1079, 30] on button "089F7B8B-B2A5-4AFE-B5C0-19BA573D28AC Filtro" at bounding box center [1096, 33] width 76 height 18
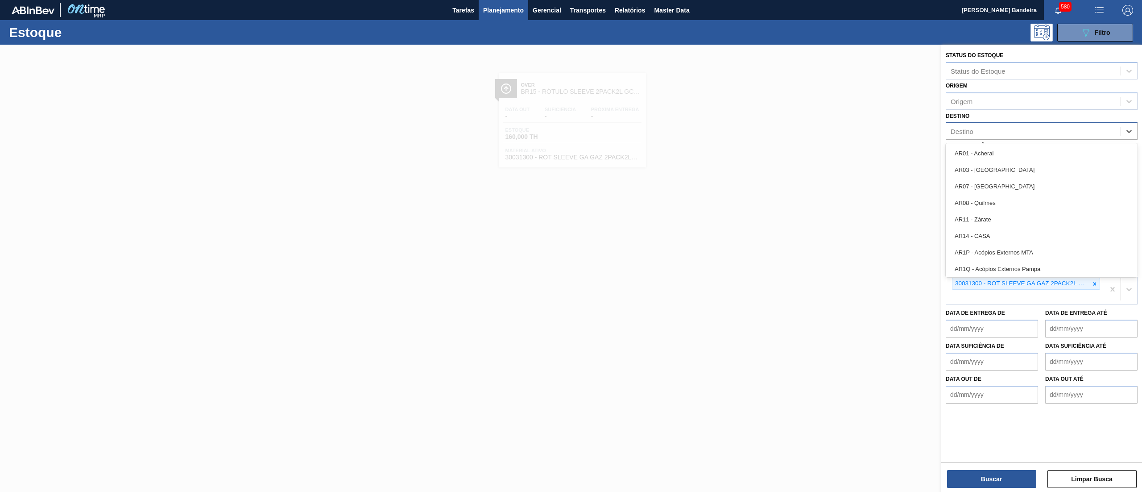
click at [1016, 131] on div "Destino" at bounding box center [1033, 131] width 174 height 13
type input "07"
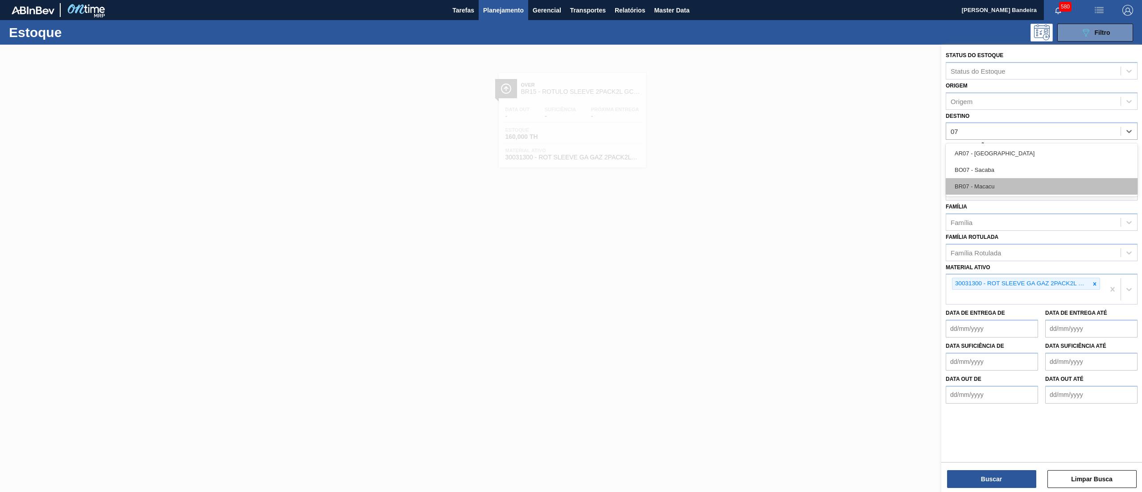
click at [988, 182] on div "BR07 - Macacu" at bounding box center [1042, 186] width 192 height 17
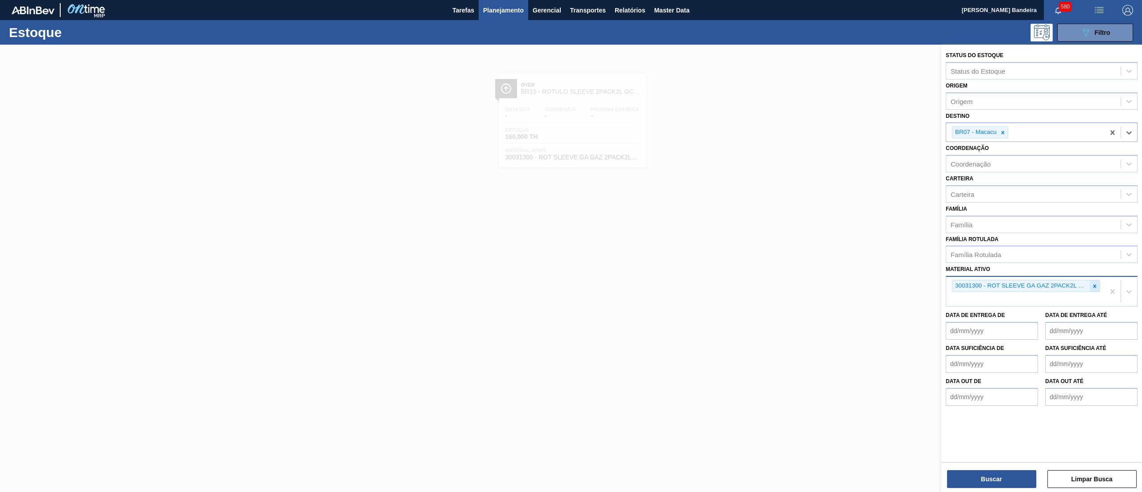
click at [1095, 286] on icon at bounding box center [1095, 286] width 6 height 6
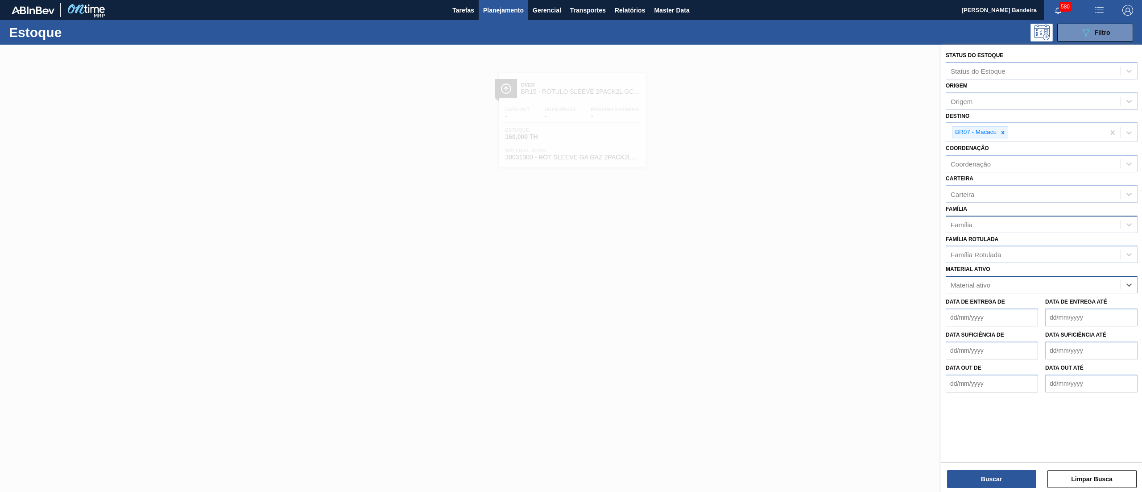
click at [998, 224] on div "Família" at bounding box center [1033, 224] width 174 height 13
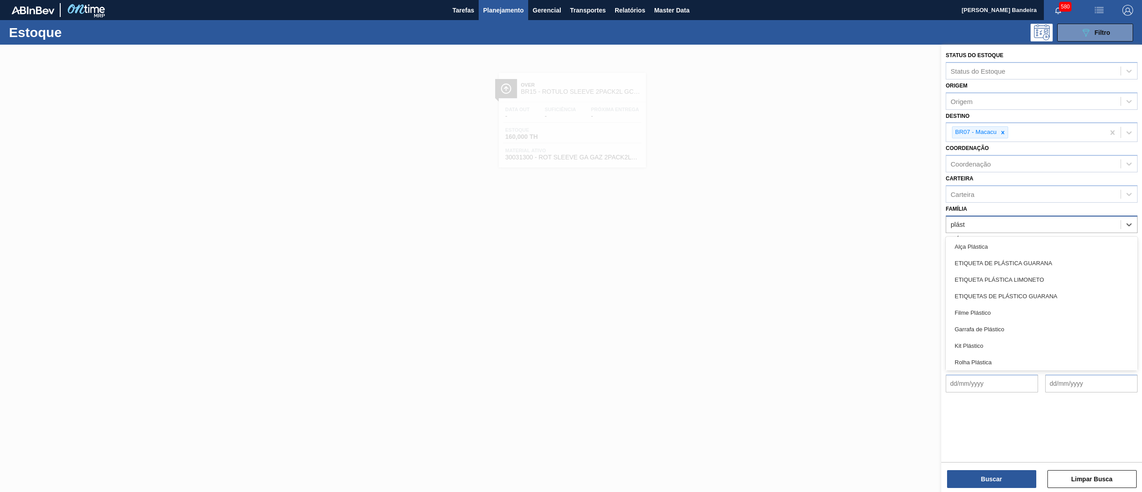
type input "plásti"
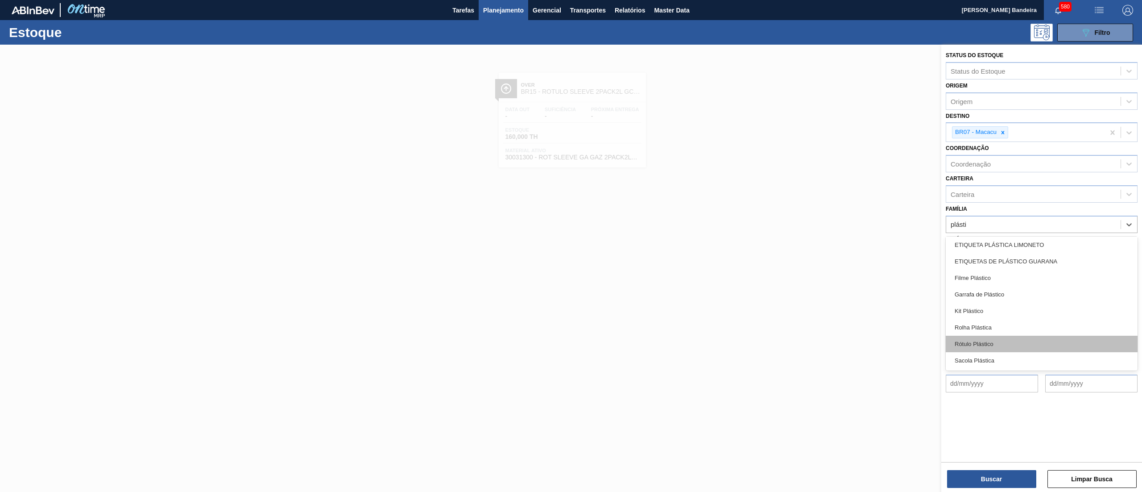
click at [1005, 339] on div "Rótulo Plástico" at bounding box center [1042, 344] width 192 height 17
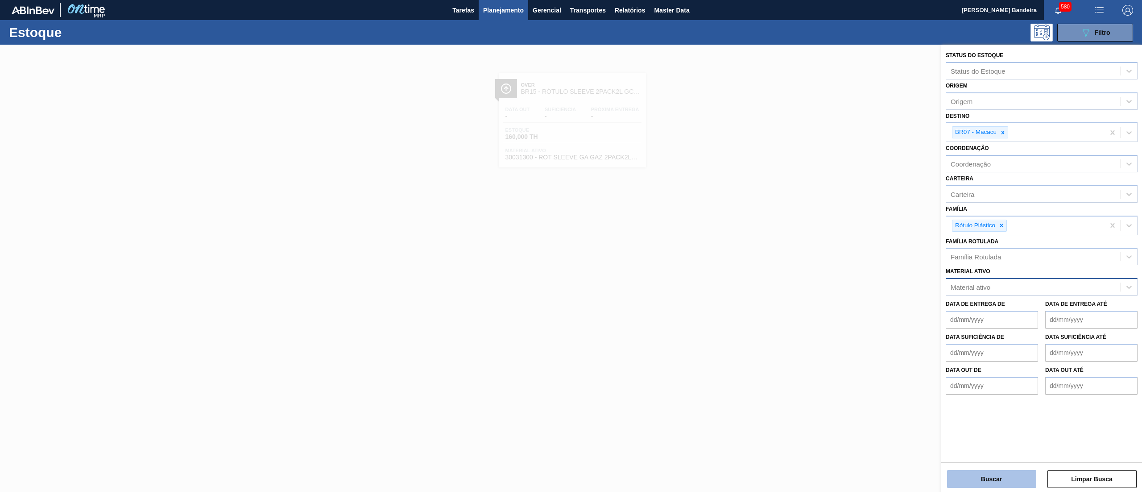
click at [959, 471] on button "Buscar" at bounding box center [991, 479] width 89 height 18
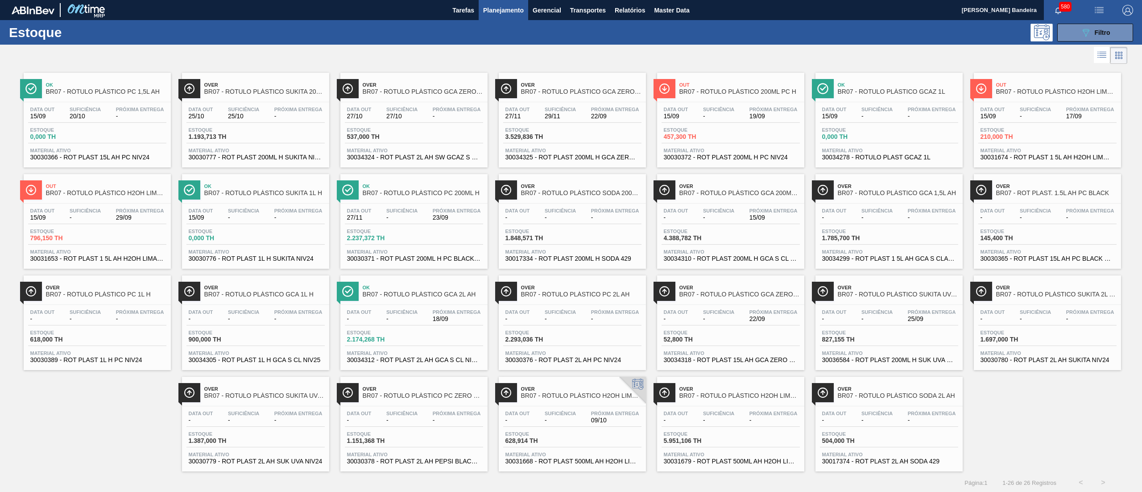
scroll to position [3, 0]
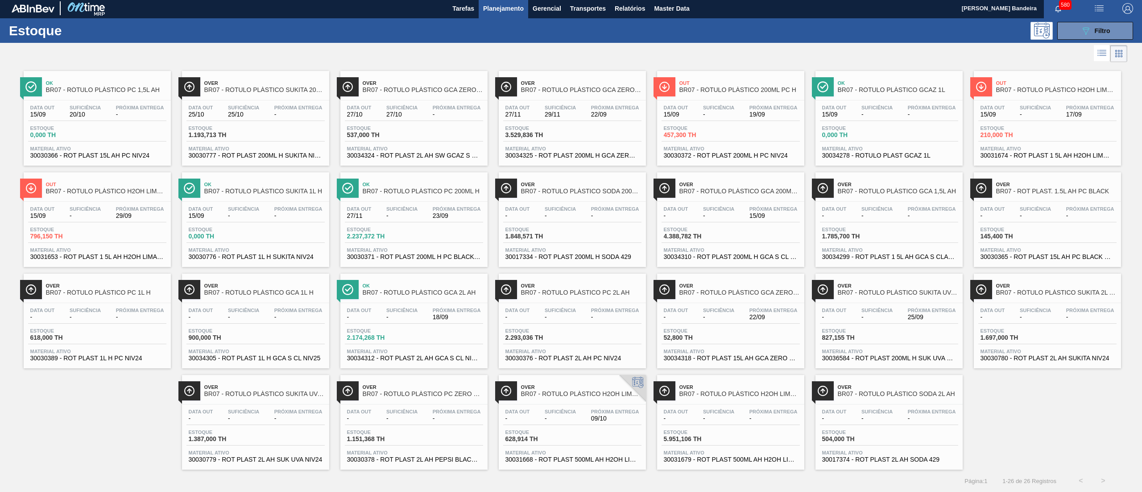
click at [707, 355] on span "30034318 - ROT PLAST 15L AH GCA ZERO S CL NIV25" at bounding box center [731, 358] width 134 height 7
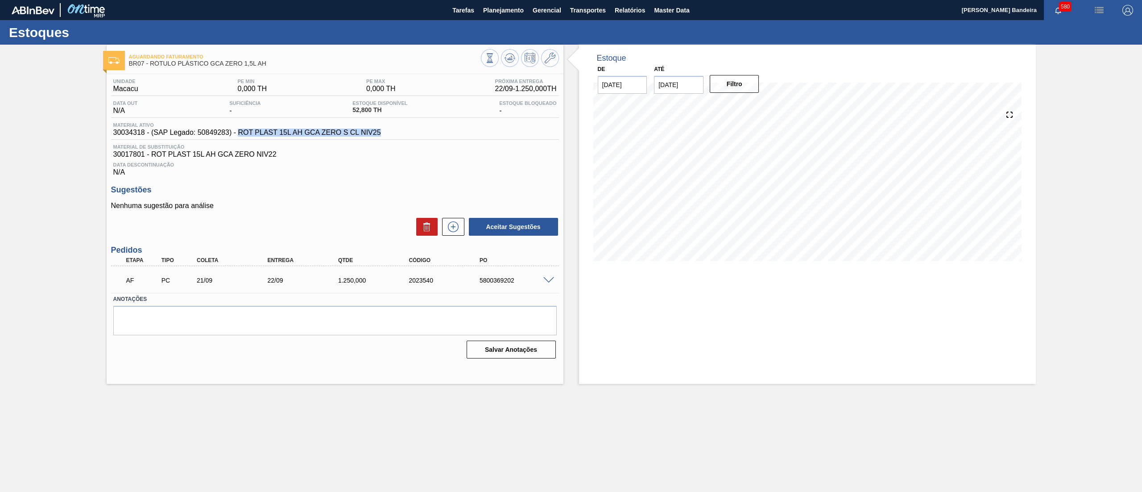
drag, startPoint x: 382, startPoint y: 133, endPoint x: 238, endPoint y: 137, distance: 144.2
click at [238, 137] on div "Material ativo 30034318 - (SAP Legado: 50849283) - ROT PLAST 15L AH GCA ZERO S …" at bounding box center [247, 129] width 272 height 14
copy span "ROT PLAST 15L AH GCA ZERO S CL NIV25"
click at [357, 167] on span "Data Descontinuação" at bounding box center [335, 164] width 444 height 5
drag, startPoint x: 384, startPoint y: 133, endPoint x: 329, endPoint y: 129, distance: 55.1
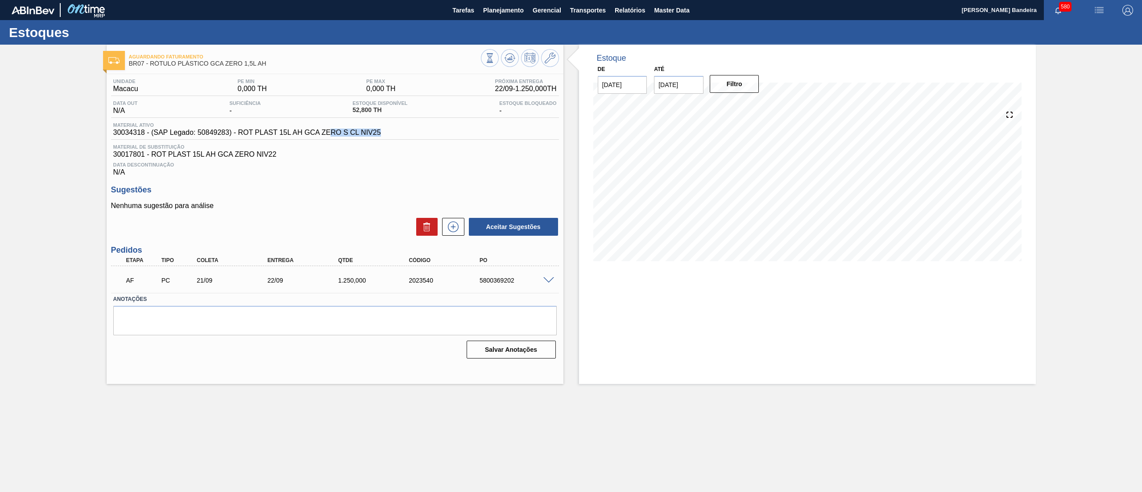
click at [329, 129] on div "Material ativo 30034318 - (SAP Legado: 50849283) - ROT PLAST 15L AH GCA ZERO S …" at bounding box center [335, 130] width 448 height 17
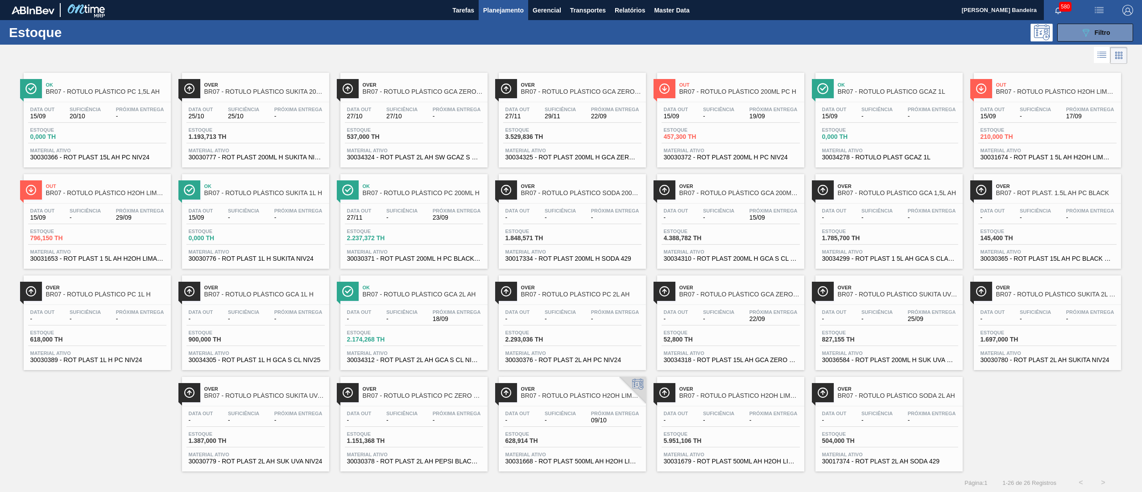
click at [769, 358] on span "30034318 - ROT PLAST 15L AH GCA ZERO S CL NIV25" at bounding box center [731, 360] width 134 height 7
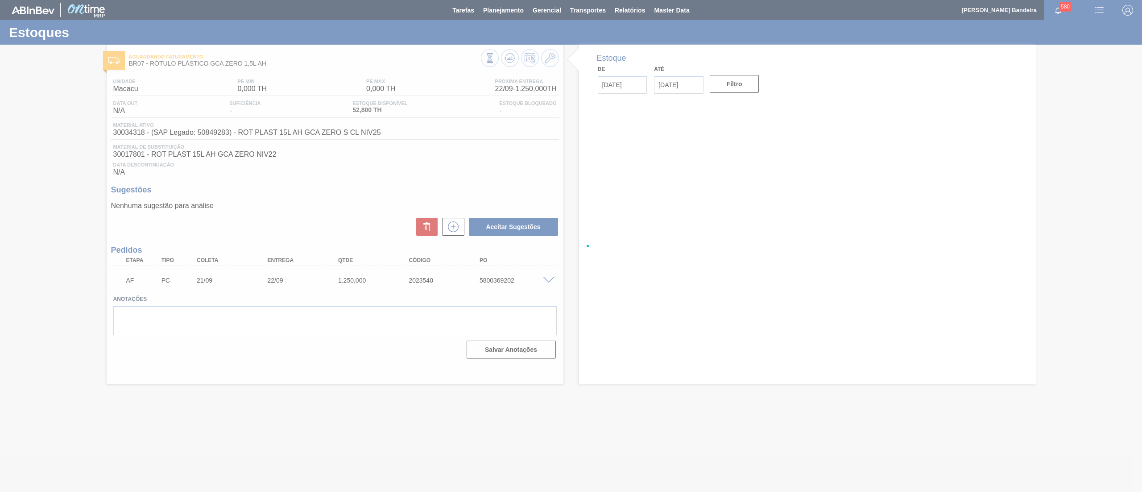
drag, startPoint x: 379, startPoint y: 133, endPoint x: 339, endPoint y: 133, distance: 40.2
click at [324, 133] on div at bounding box center [571, 246] width 1142 height 492
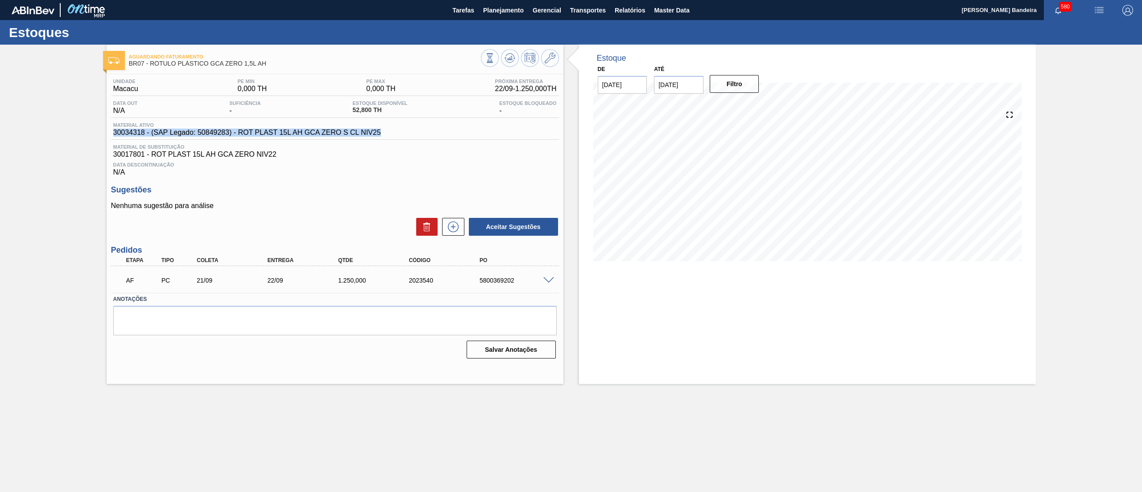
drag, startPoint x: 379, startPoint y: 134, endPoint x: 68, endPoint y: 136, distance: 311.5
click at [68, 136] on div "Aguardando Faturamento BR07 - RÓTULO PLÁSTICO GCA ZERO 1,5L AH Unidade Macacu P…" at bounding box center [571, 214] width 1142 height 339
copy span "30034318 - (SAP Legado: 50849283) - ROT PLAST 15L AH GCA ZERO S CL NIV25"
click at [502, 12] on span "Planejamento" at bounding box center [503, 10] width 41 height 11
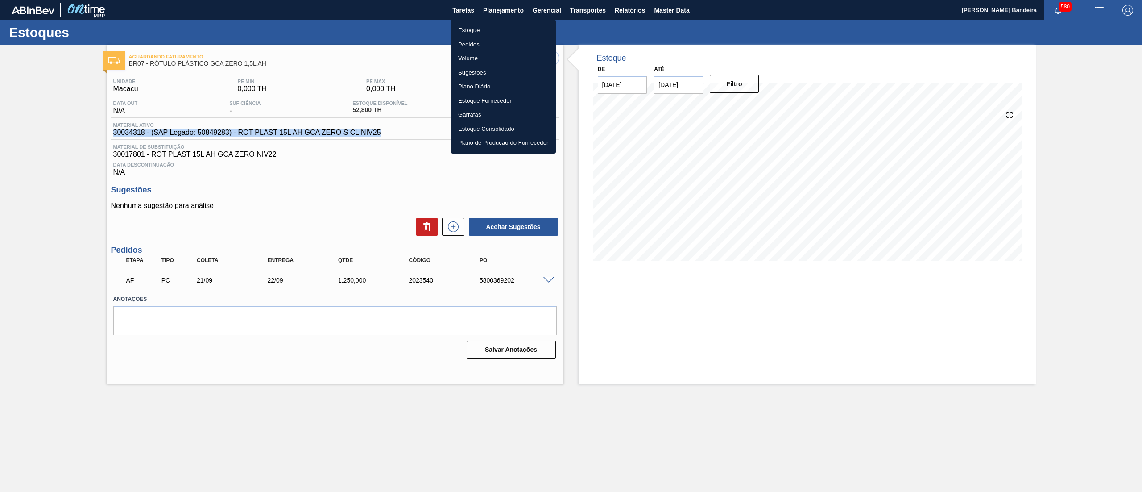
click at [479, 29] on li "Estoque" at bounding box center [503, 30] width 105 height 14
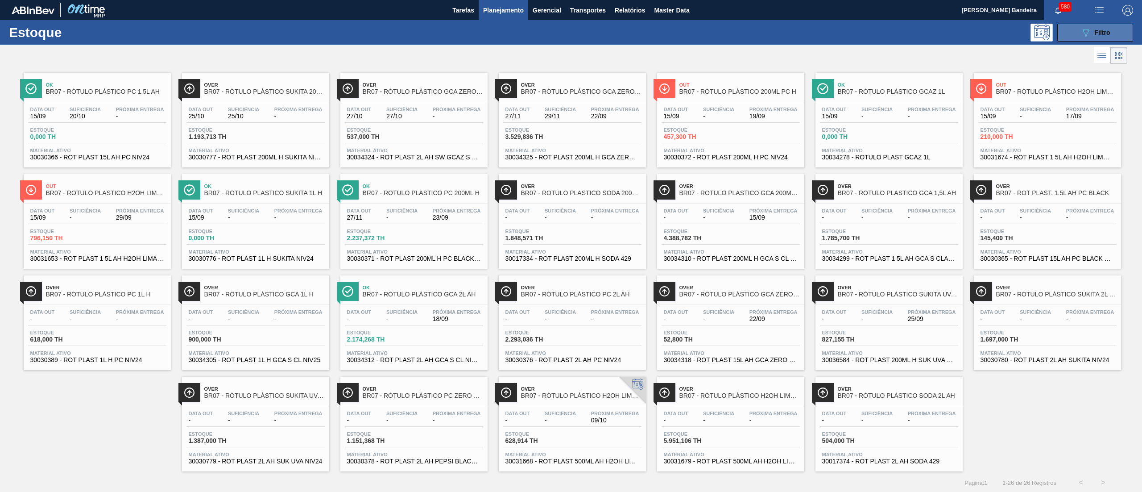
click at [1105, 30] on span "Filtro" at bounding box center [1103, 32] width 16 height 7
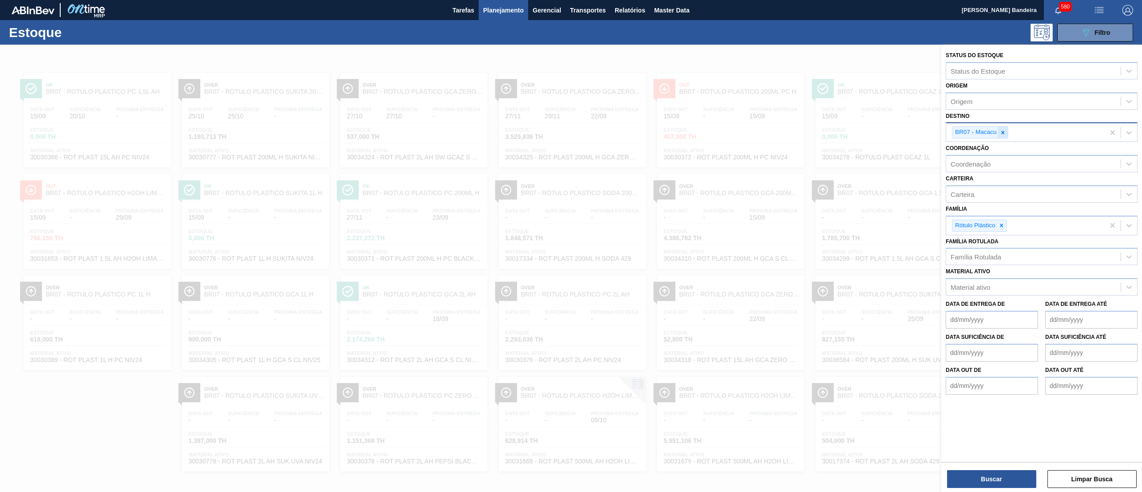
click at [1005, 130] on icon at bounding box center [1003, 132] width 6 height 6
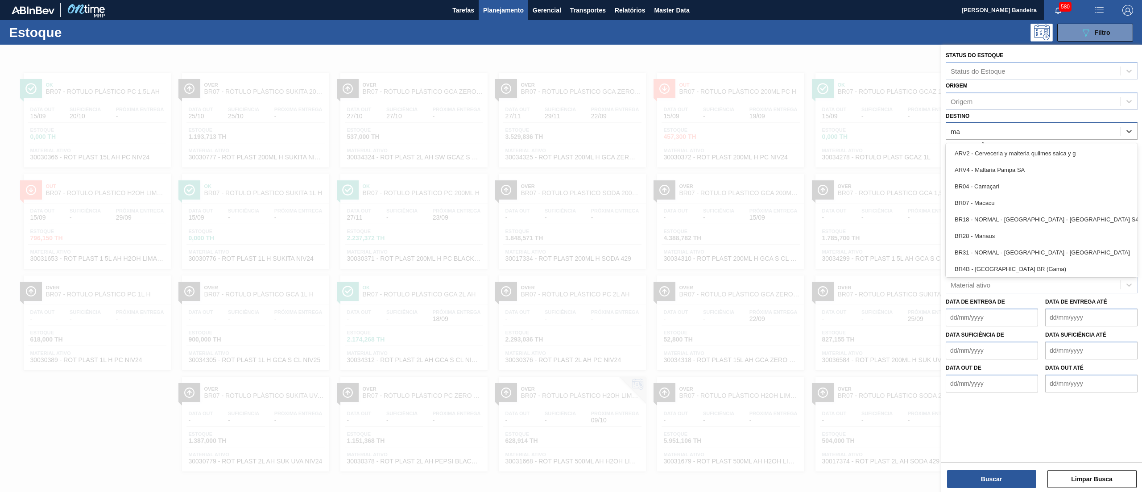
type input "man"
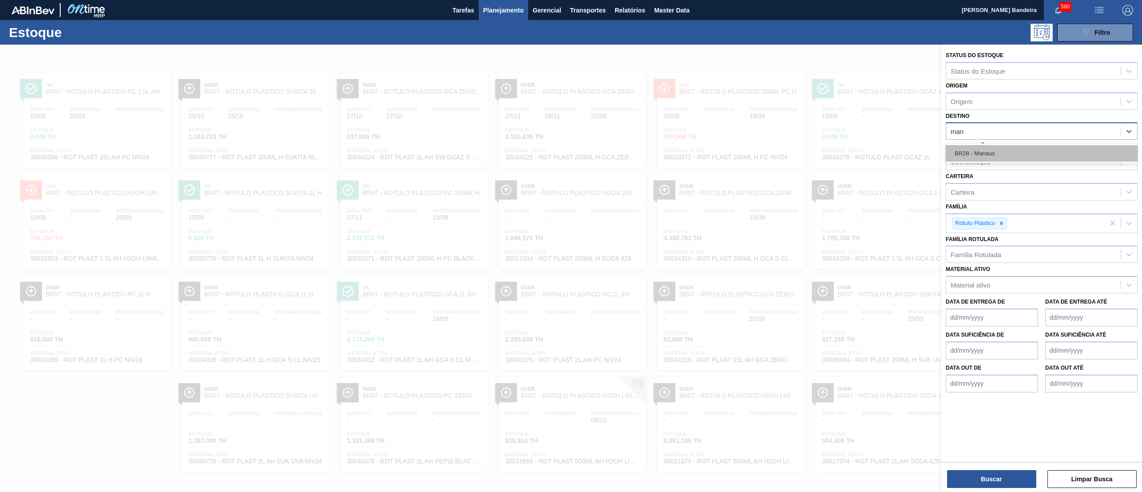
click at [993, 151] on div "BR28 - Manaus" at bounding box center [1042, 153] width 192 height 17
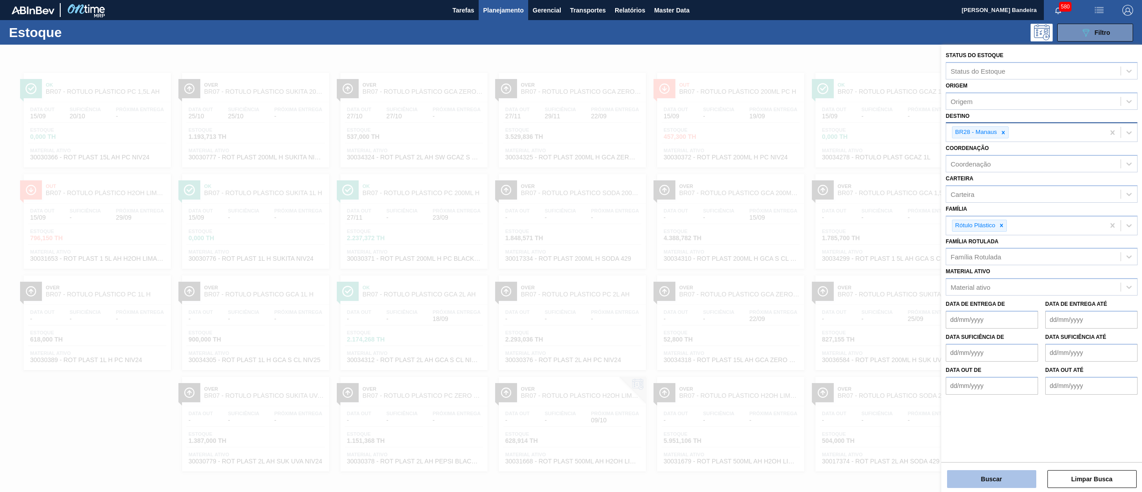
click at [991, 471] on button "Buscar" at bounding box center [991, 479] width 89 height 18
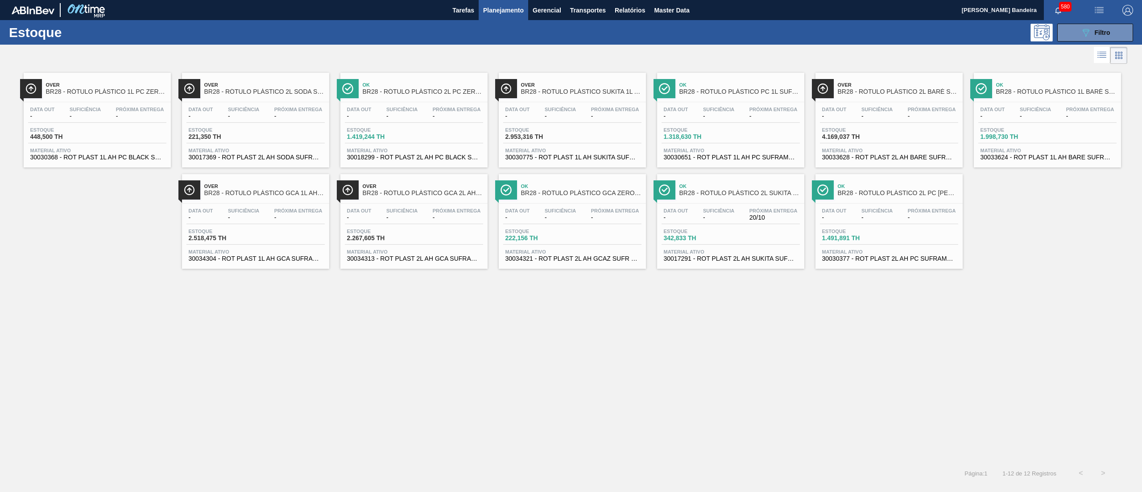
click at [118, 158] on span "30030368 - ROT PLAST 1L AH PC BLACK SUFRAMA NIV24" at bounding box center [97, 157] width 134 height 7
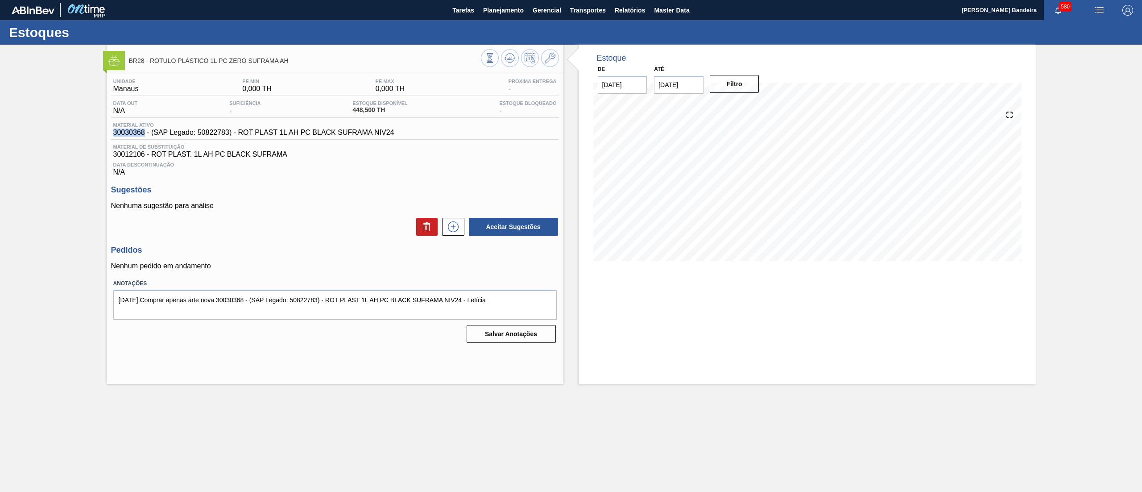
drag, startPoint x: 108, startPoint y: 135, endPoint x: 143, endPoint y: 139, distance: 35.9
click at [143, 139] on div "Unidade Manaus PE MIN 0,000 TH PE MAX 0,000 TH Próxima Entrega - Data out N/A S…" at bounding box center [335, 210] width 457 height 272
drag, startPoint x: 288, startPoint y: 63, endPoint x: 150, endPoint y: 62, distance: 137.9
click at [150, 62] on span "BR28 - RÓTULO PLÁSTICO 1L PC ZERO SUFRAMA AH" at bounding box center [305, 61] width 352 height 7
copy span "RÓTULO PLÁSTICO 1L PC ZERO SUFRAMA AH"
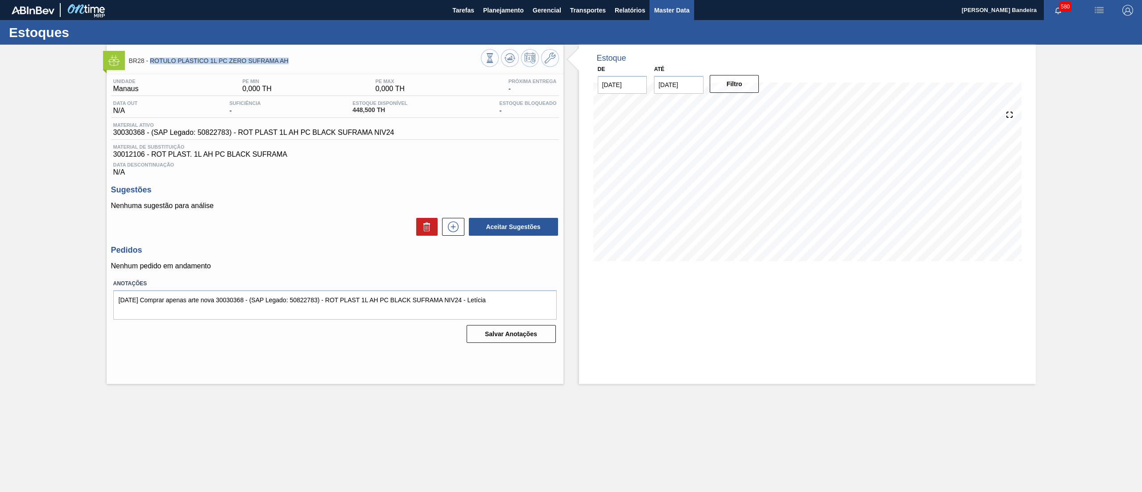
click at [663, 9] on span "Master Data" at bounding box center [671, 10] width 35 height 11
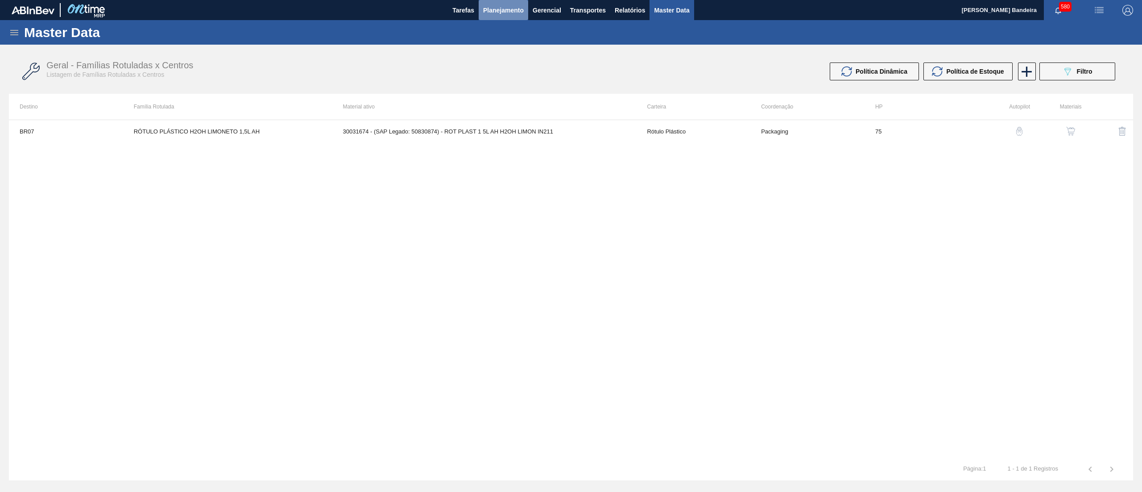
click at [507, 13] on span "Planejamento" at bounding box center [503, 10] width 41 height 11
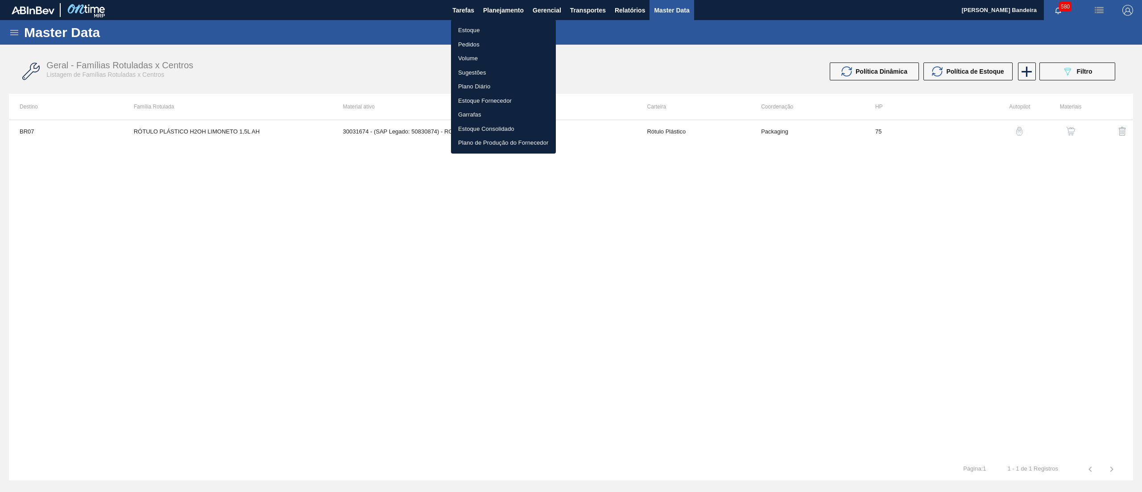
click at [488, 30] on li "Estoque" at bounding box center [503, 30] width 105 height 14
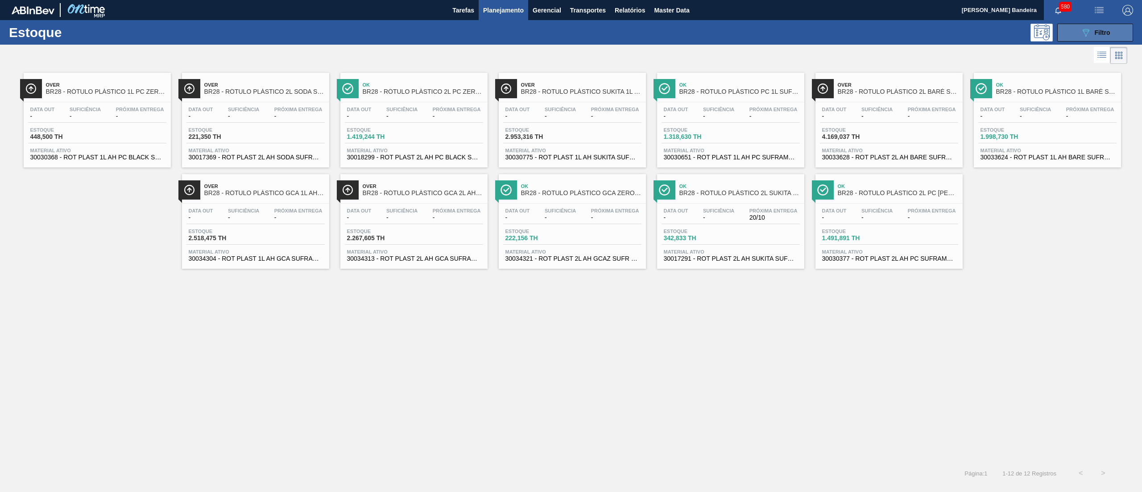
click at [1096, 39] on button "089F7B8B-B2A5-4AFE-B5C0-19BA573D28AC Filtro" at bounding box center [1096, 33] width 76 height 18
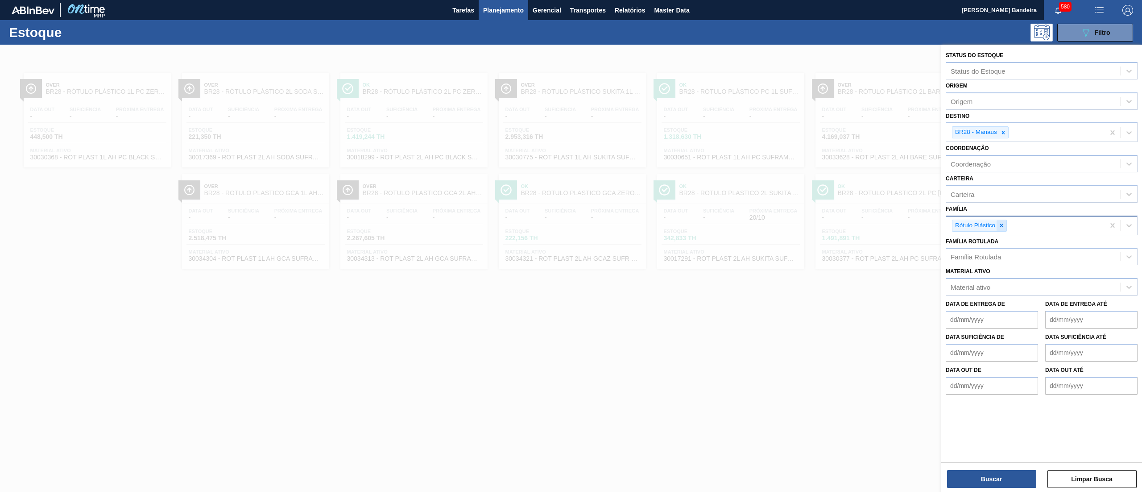
click at [1003, 228] on div at bounding box center [1002, 225] width 10 height 11
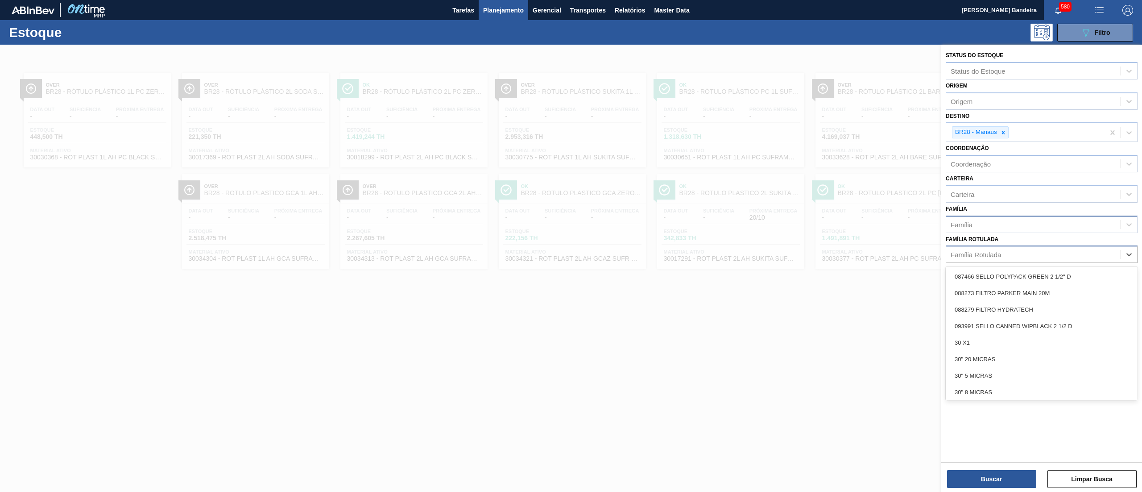
click at [1017, 252] on div "Família Rotulada" at bounding box center [1033, 254] width 174 height 13
type Rotulada "lata lis"
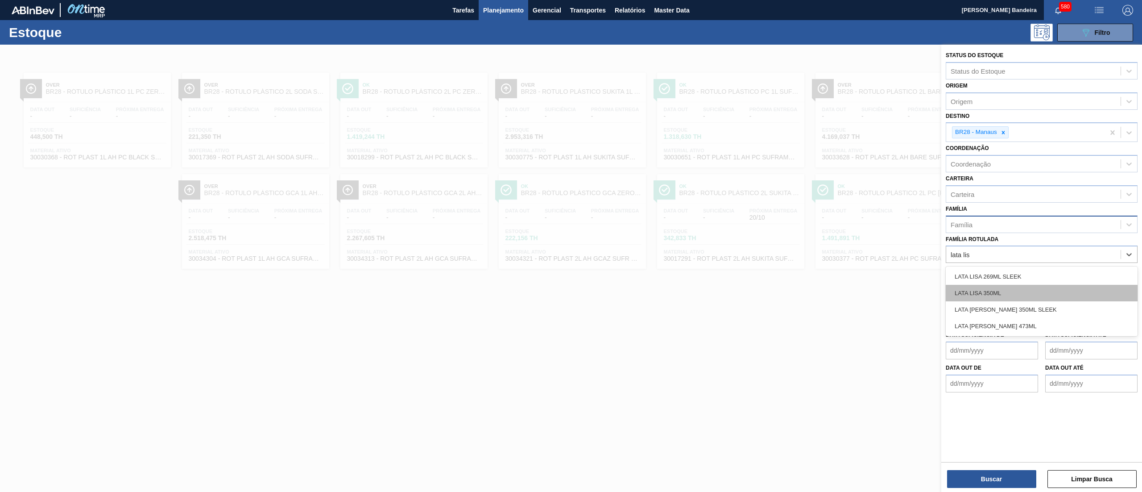
click at [1002, 296] on div "LATA LISA 350ML" at bounding box center [1042, 293] width 192 height 17
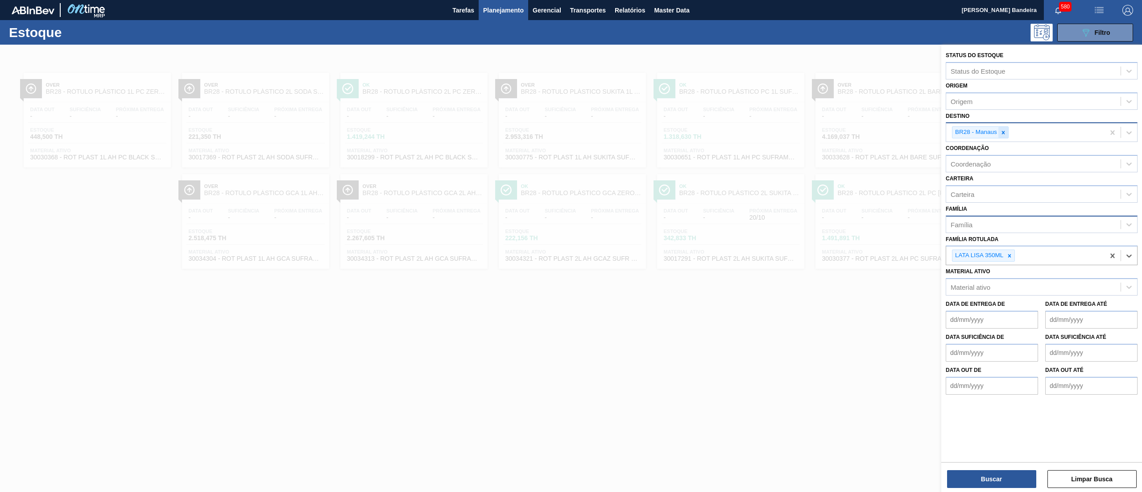
click at [1000, 133] on icon at bounding box center [1003, 132] width 6 height 6
click at [964, 477] on button "Buscar" at bounding box center [991, 479] width 89 height 18
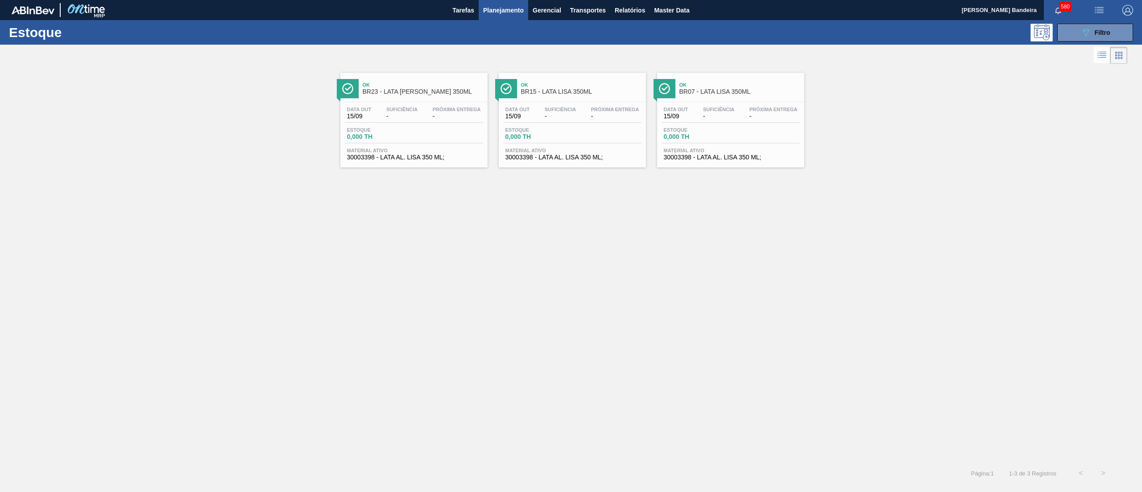
click at [685, 157] on span "30003398 - LATA AL. LISA 350 ML;" at bounding box center [731, 157] width 134 height 7
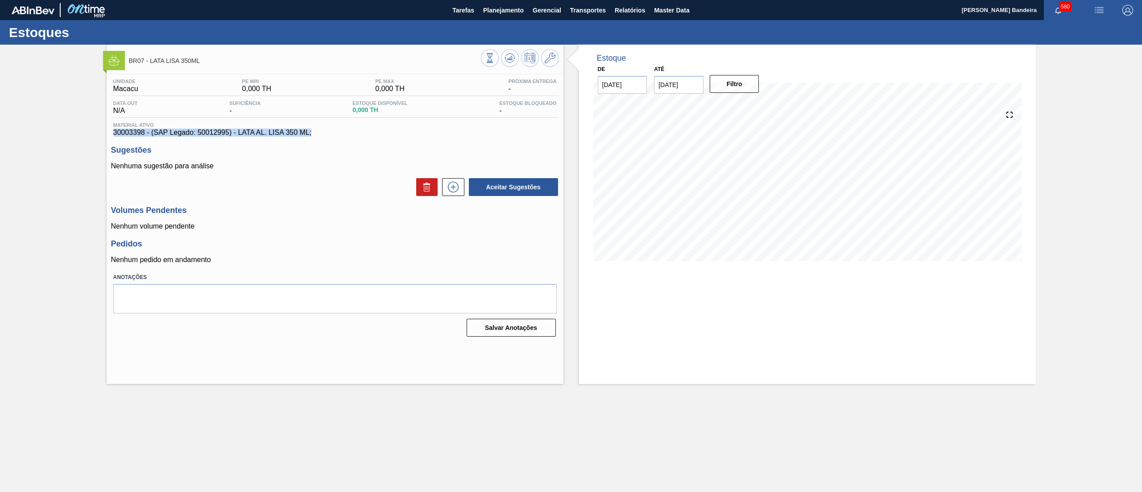
drag, startPoint x: 316, startPoint y: 130, endPoint x: 31, endPoint y: 131, distance: 284.7
click at [31, 131] on div "BR07 - LATA LISA 350ML Unidade Macacu PE MIN 0,000 TH PE MAX 0,000 TH Próxima E…" at bounding box center [571, 214] width 1142 height 339
copy span "30003398 - (SAP Legado: 50012995) - LATA AL. LISA 350 ML;"
